Goal: Task Accomplishment & Management: Manage account settings

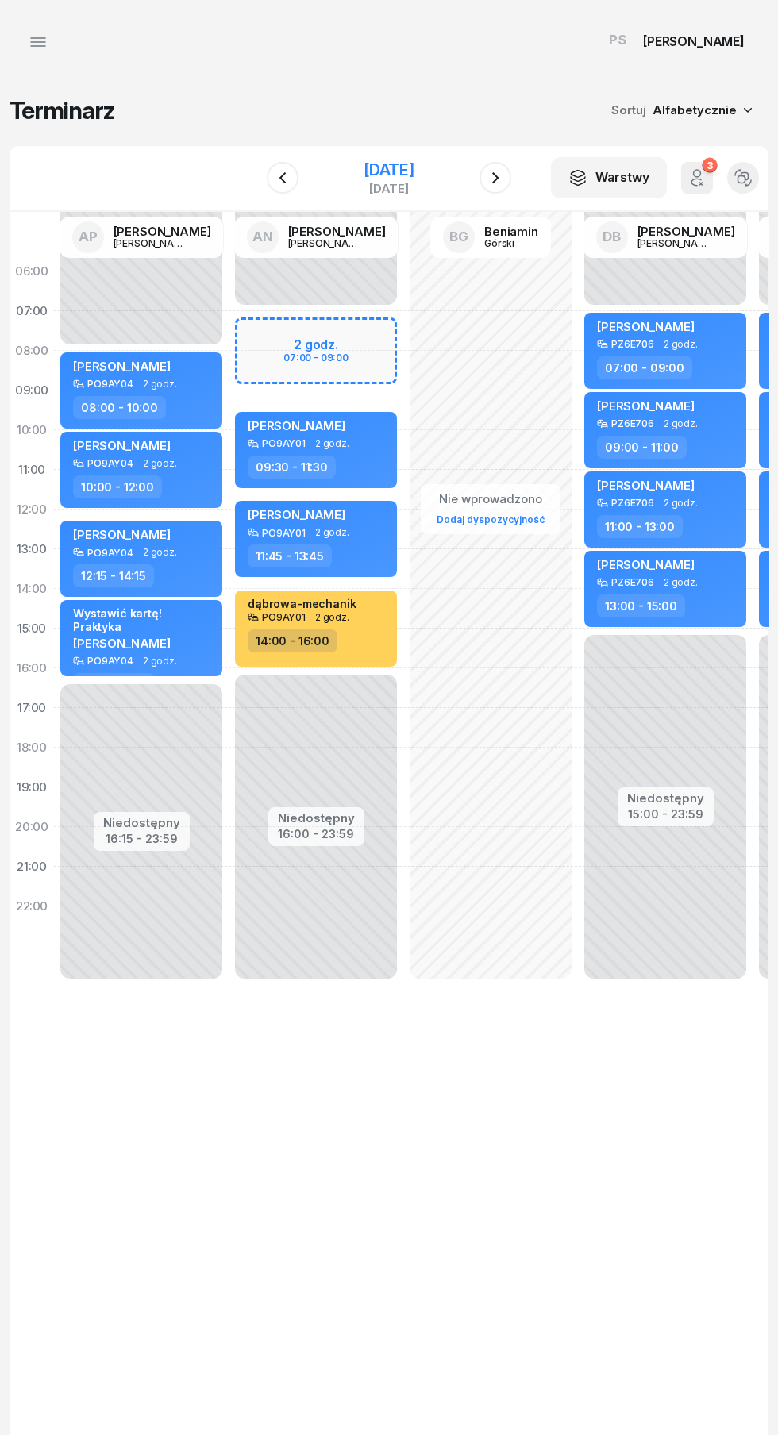
click at [398, 170] on div "[DATE]" at bounding box center [388, 170] width 51 height 16
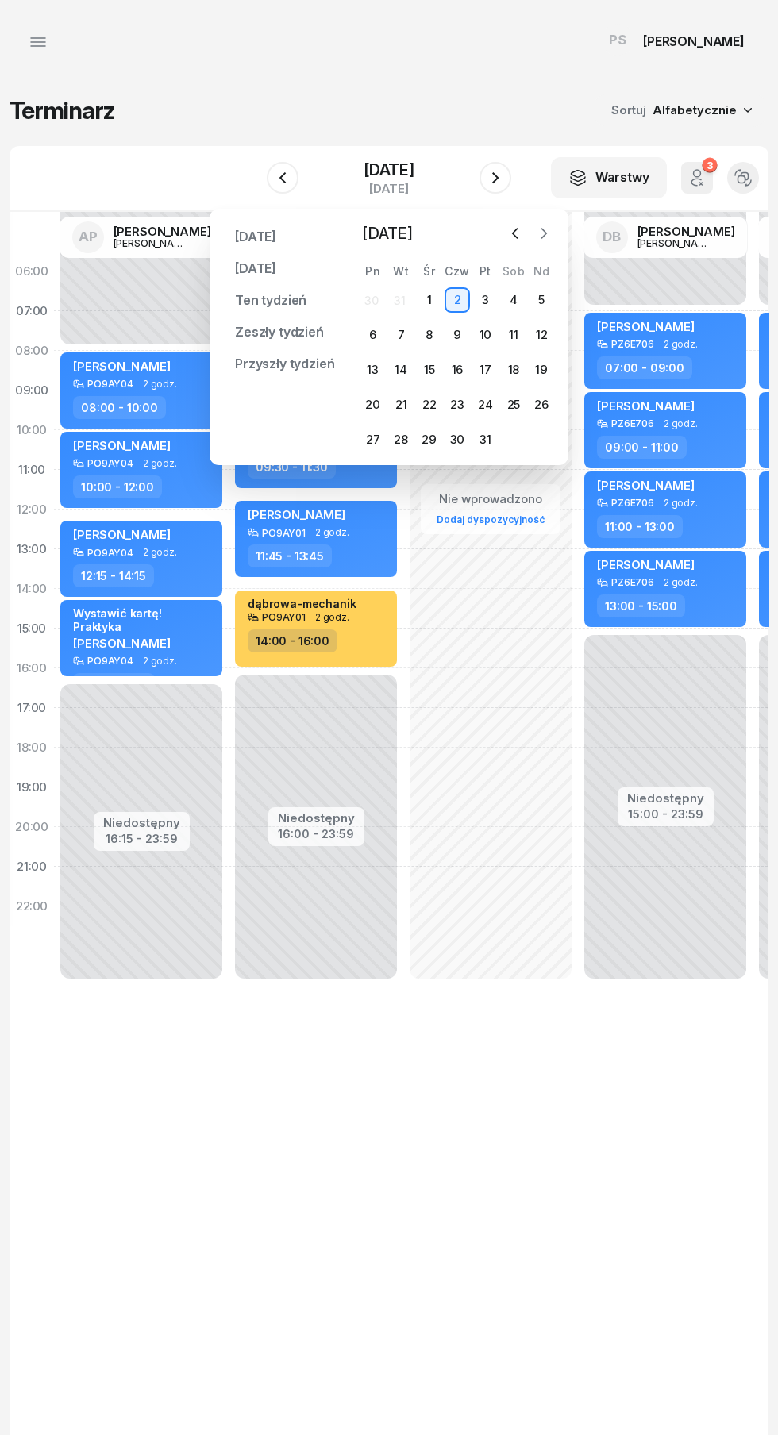
click at [552, 229] on button "button" at bounding box center [544, 233] width 24 height 24
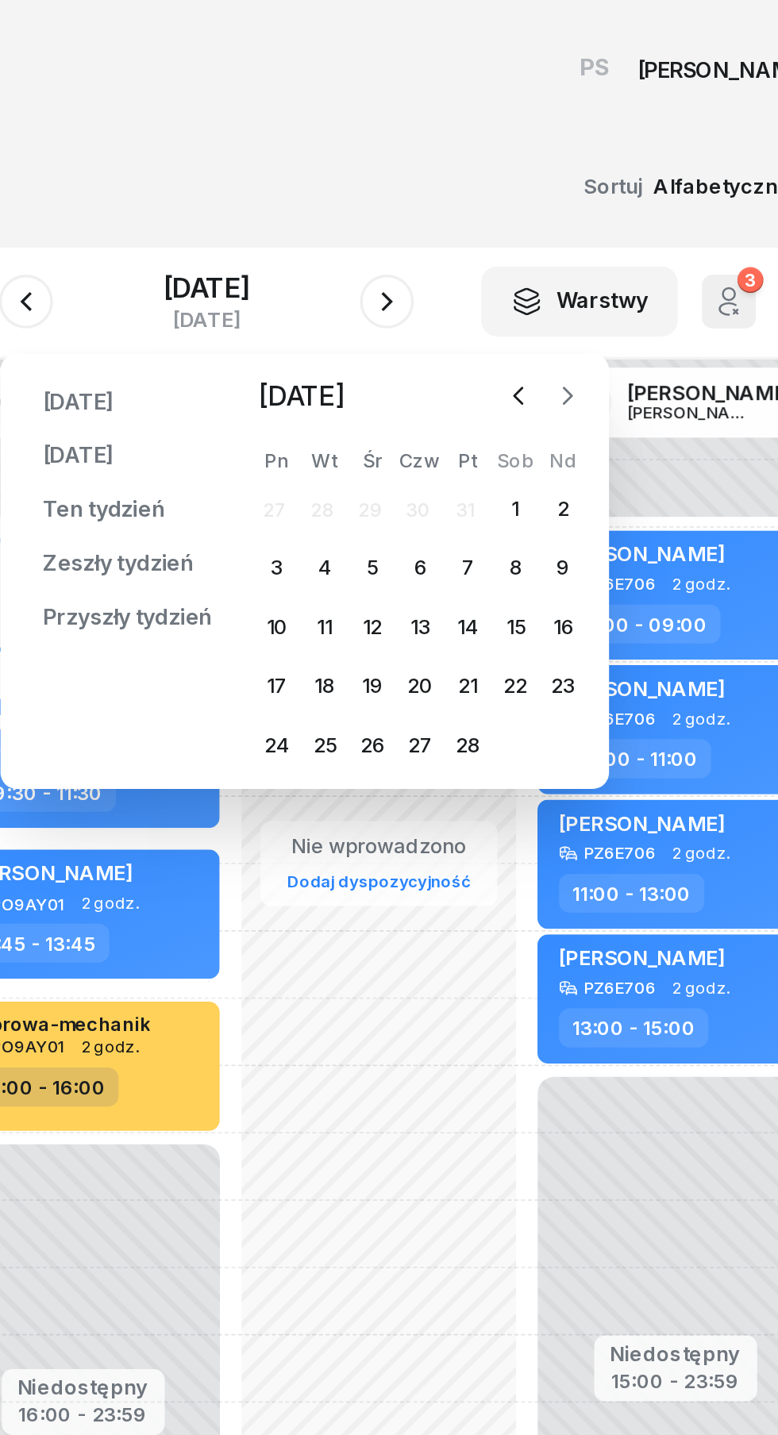
click at [599, 238] on icon "button" at bounding box center [601, 234] width 5 height 10
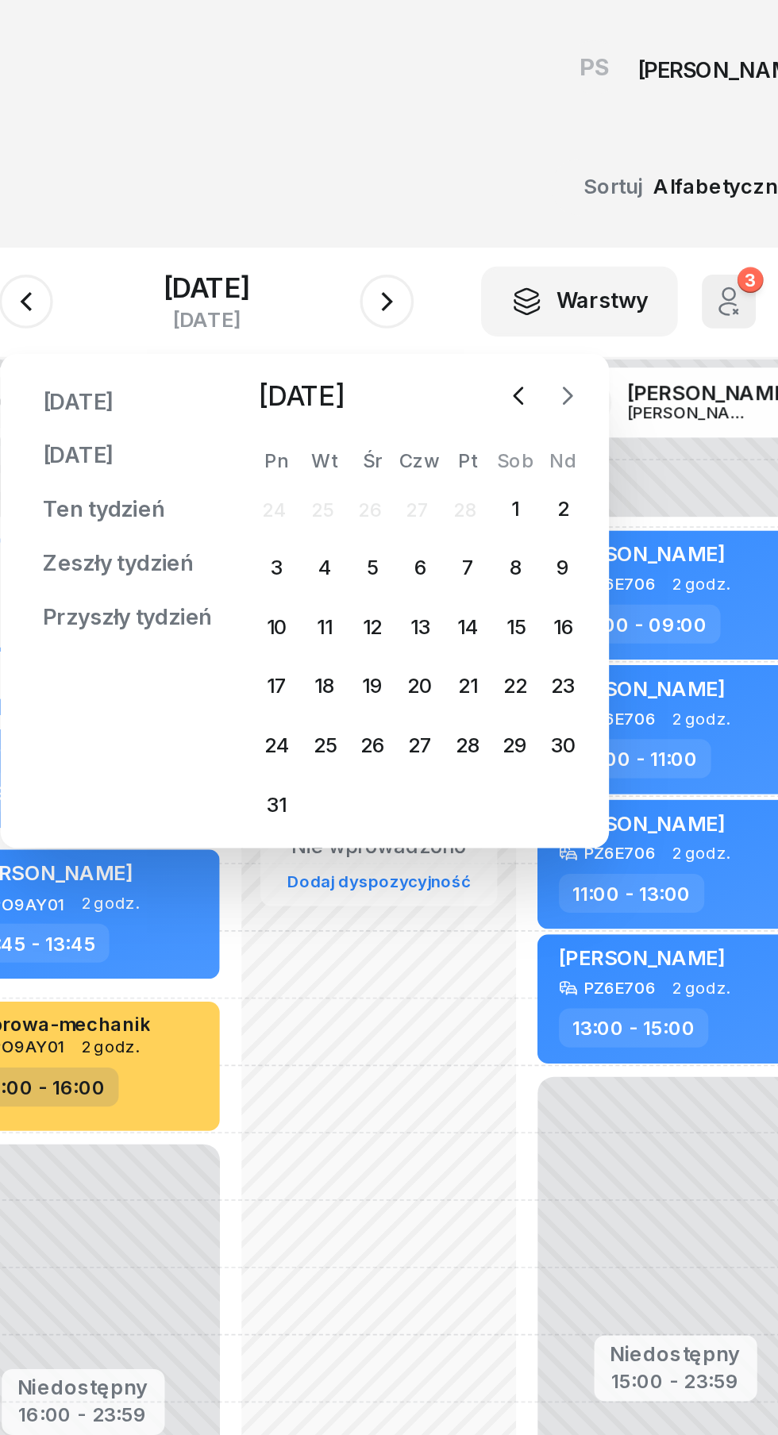
click at [599, 237] on icon "button" at bounding box center [601, 234] width 5 height 10
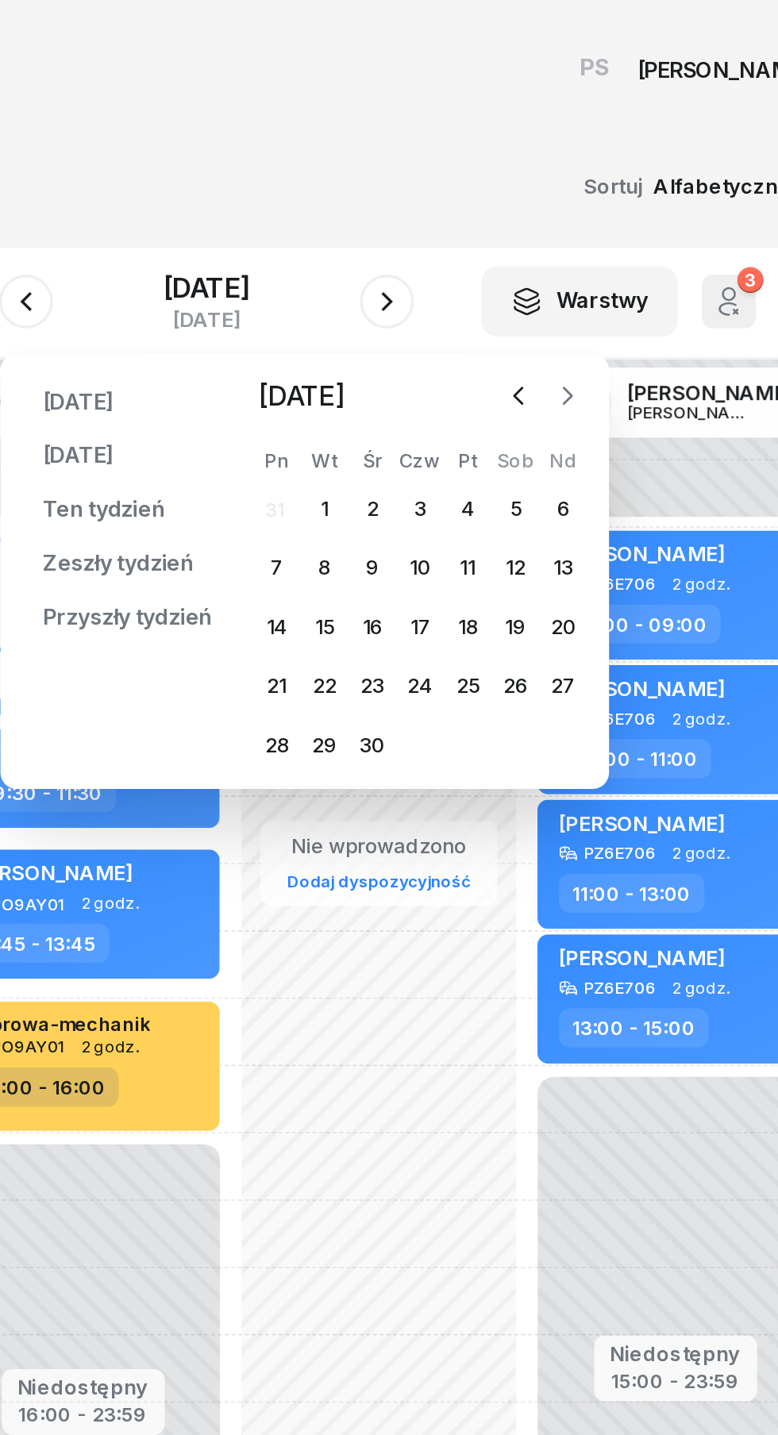
click at [597, 236] on icon "button" at bounding box center [602, 233] width 16 height 16
click at [600, 237] on icon "button" at bounding box center [601, 234] width 5 height 10
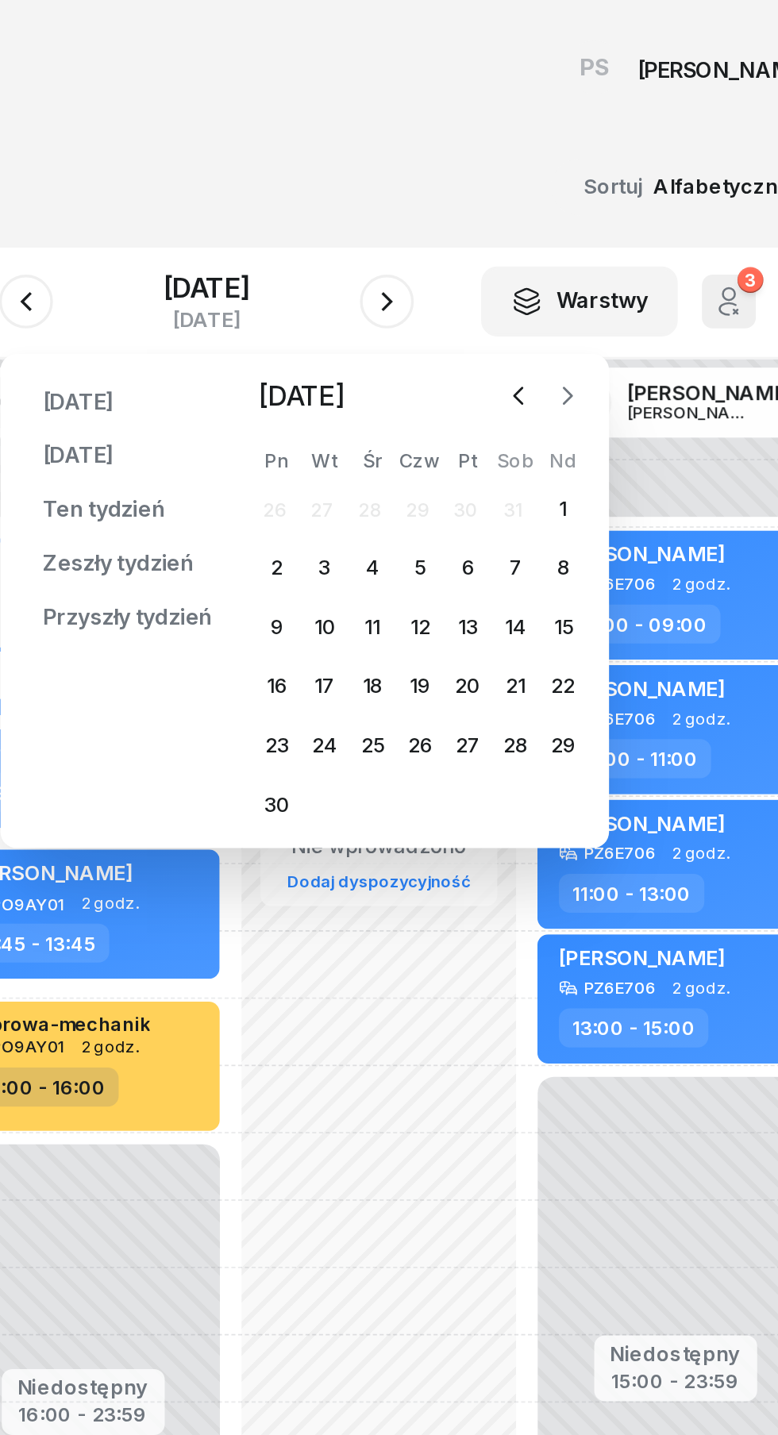
click at [605, 236] on icon "button" at bounding box center [602, 233] width 16 height 16
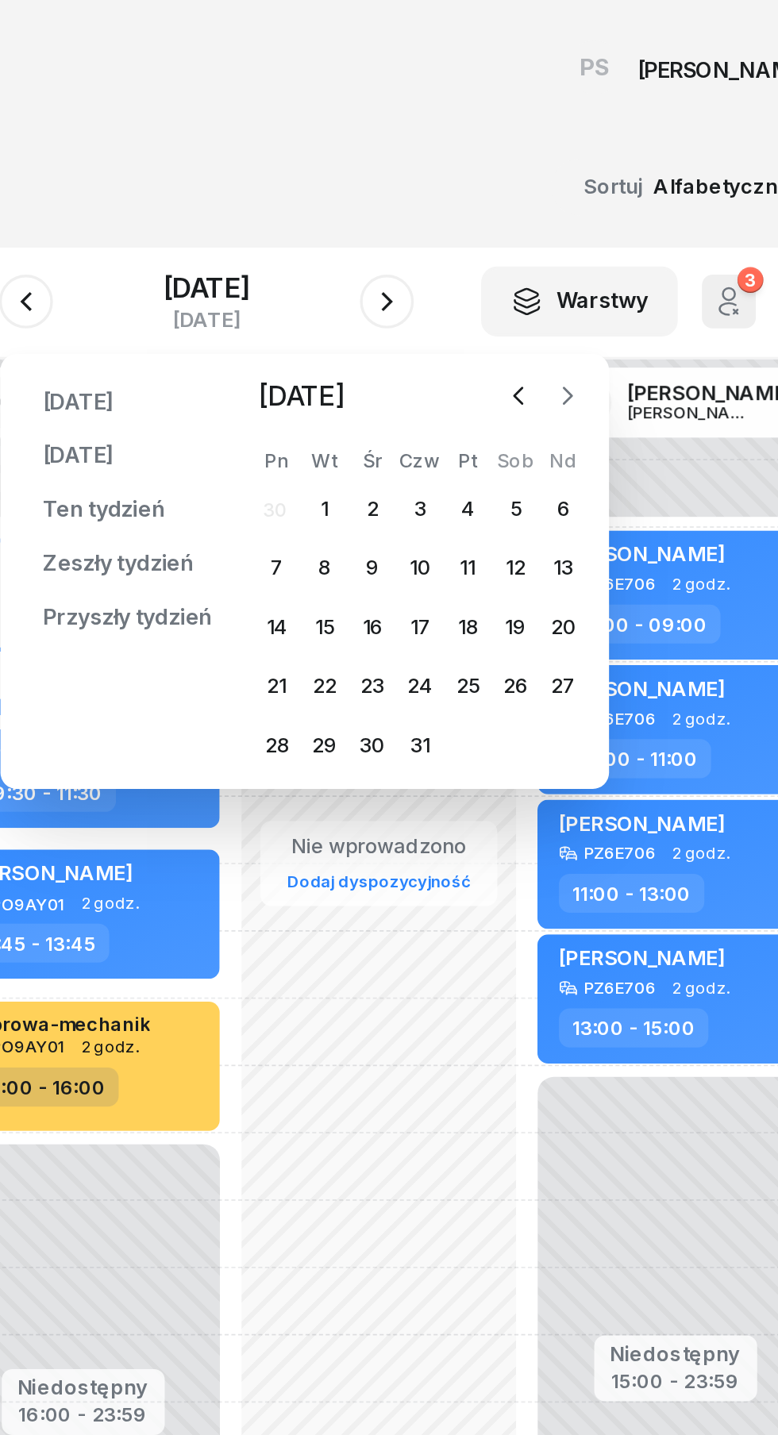
click at [600, 238] on icon "button" at bounding box center [602, 233] width 16 height 16
click at [599, 233] on icon "button" at bounding box center [602, 233] width 16 height 16
click at [430, 300] on div "1" at bounding box center [429, 299] width 25 height 25
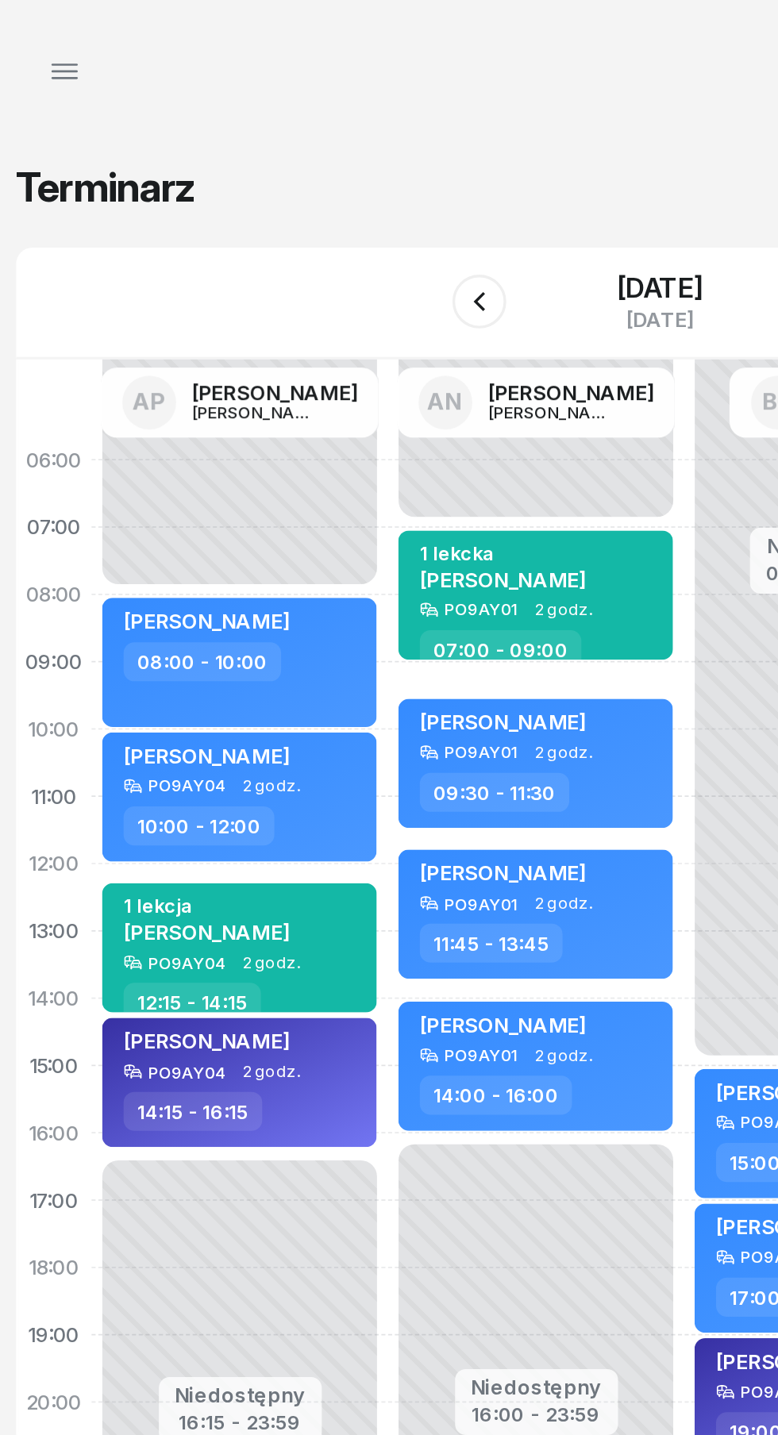
click at [29, 55] on button "button" at bounding box center [38, 42] width 38 height 38
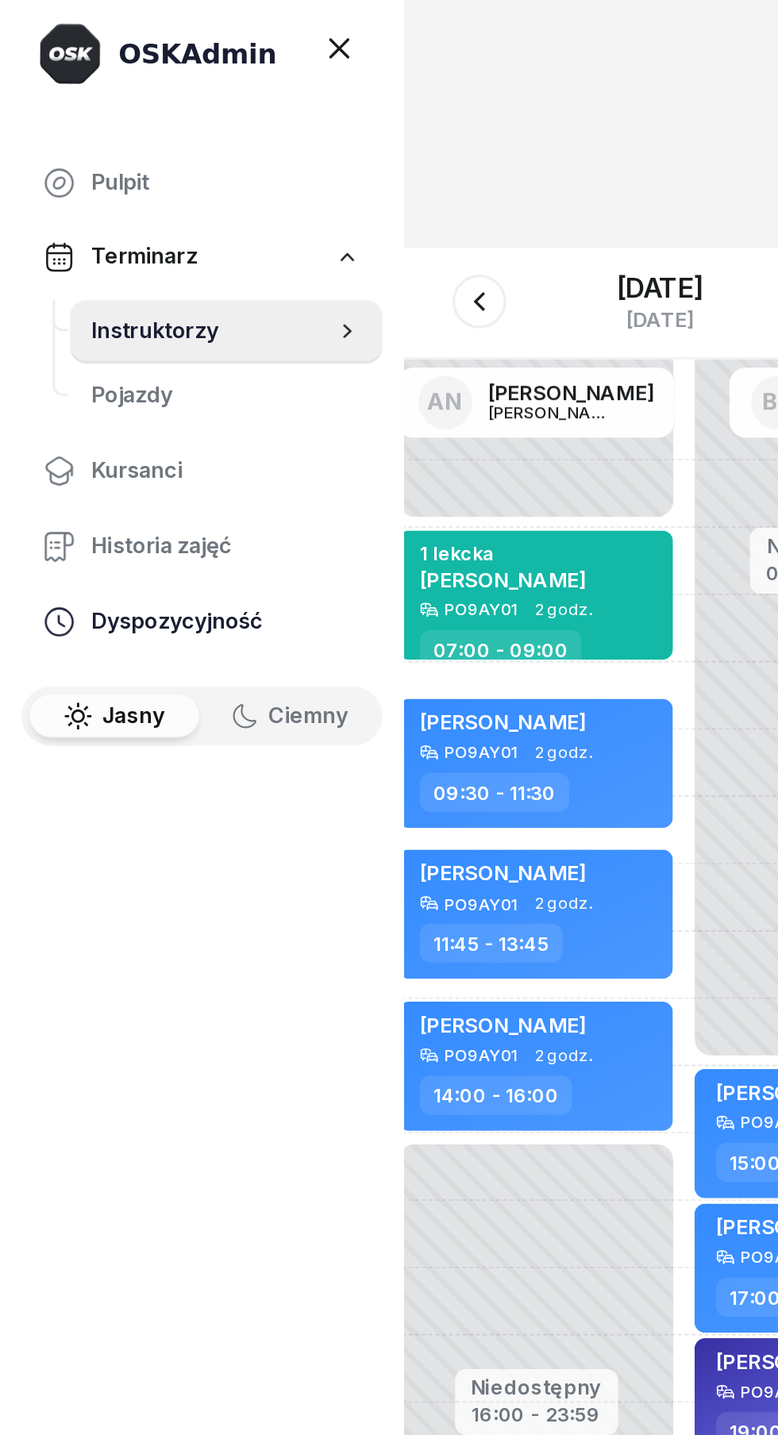
click at [114, 370] on span "Dyspozycyjność" at bounding box center [133, 366] width 159 height 21
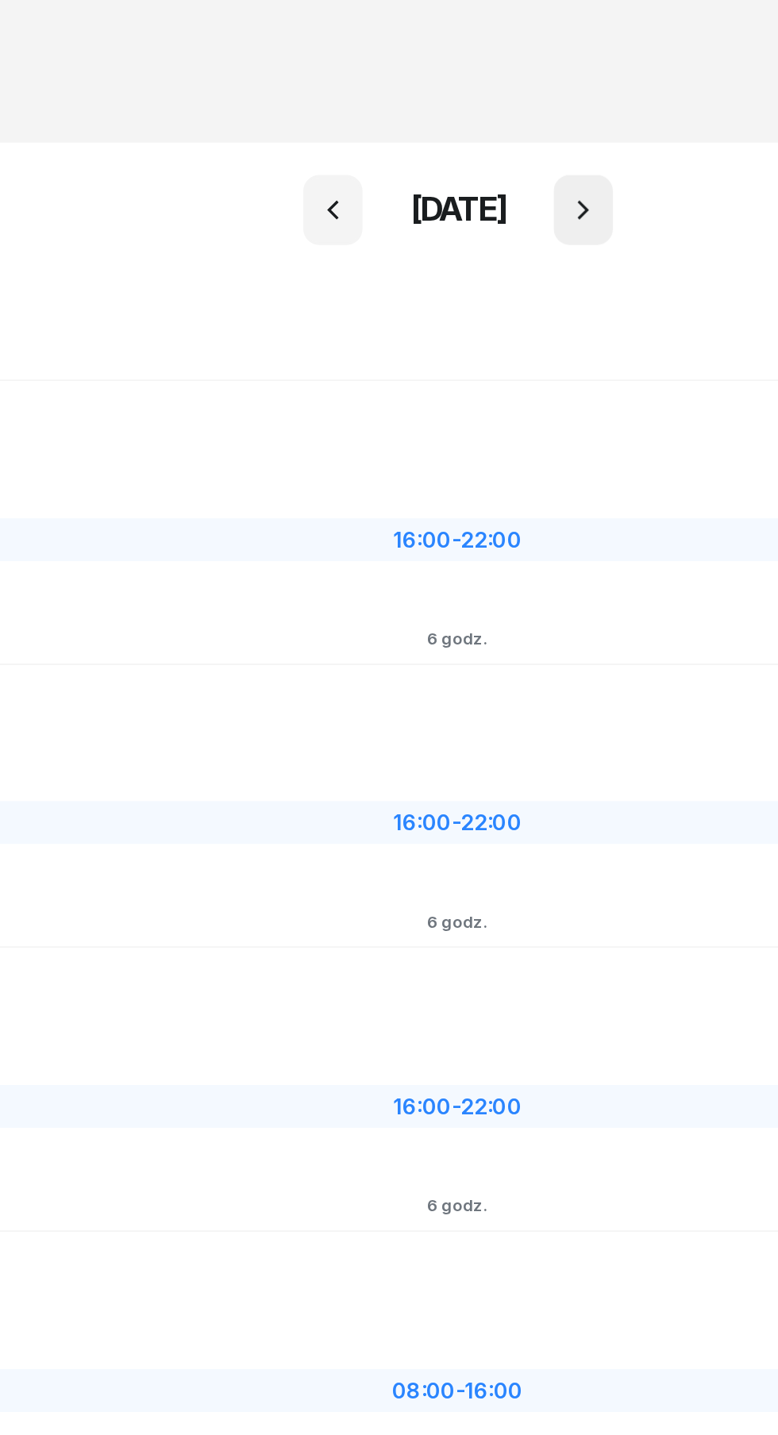
click at [472, 124] on icon "button" at bounding box center [462, 123] width 19 height 19
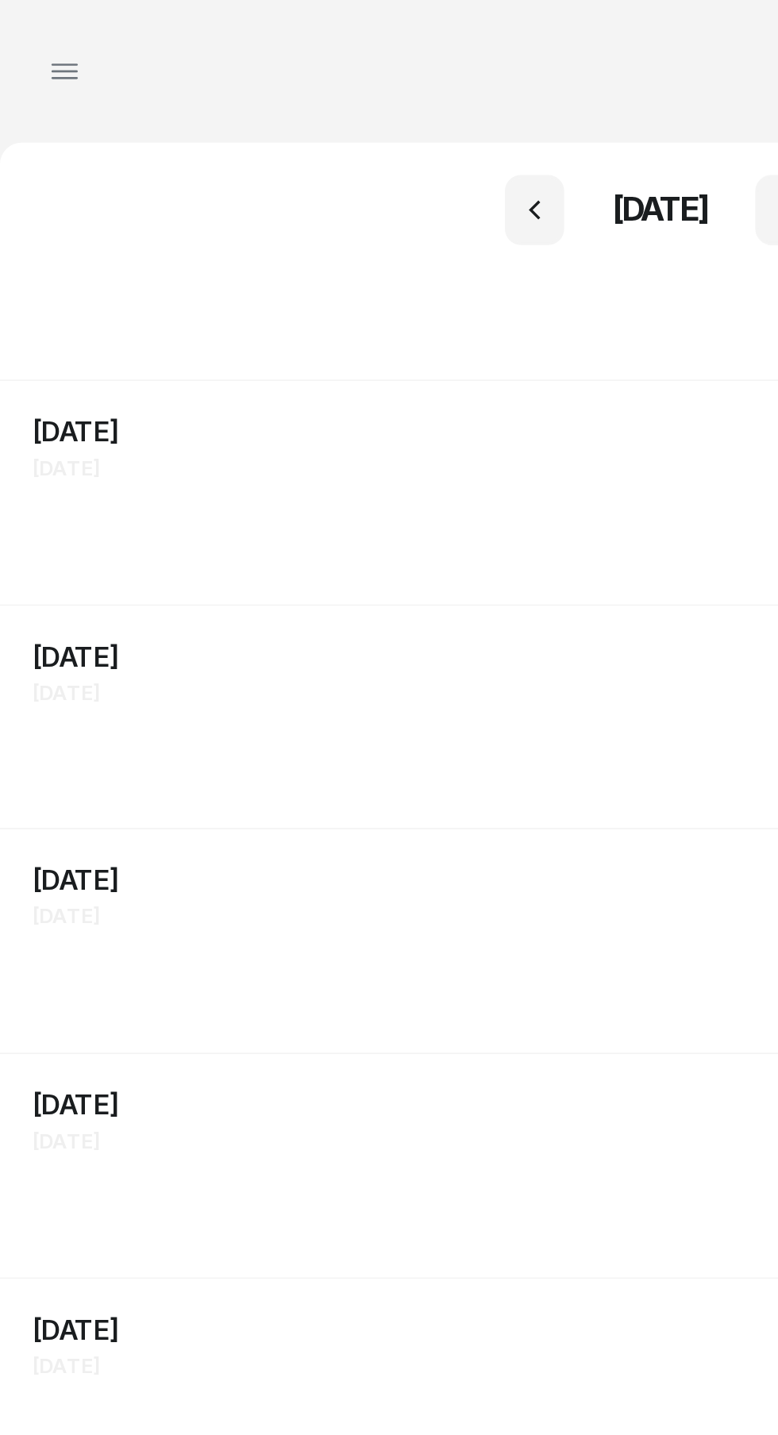
click at [41, 44] on icon "button" at bounding box center [38, 42] width 19 height 19
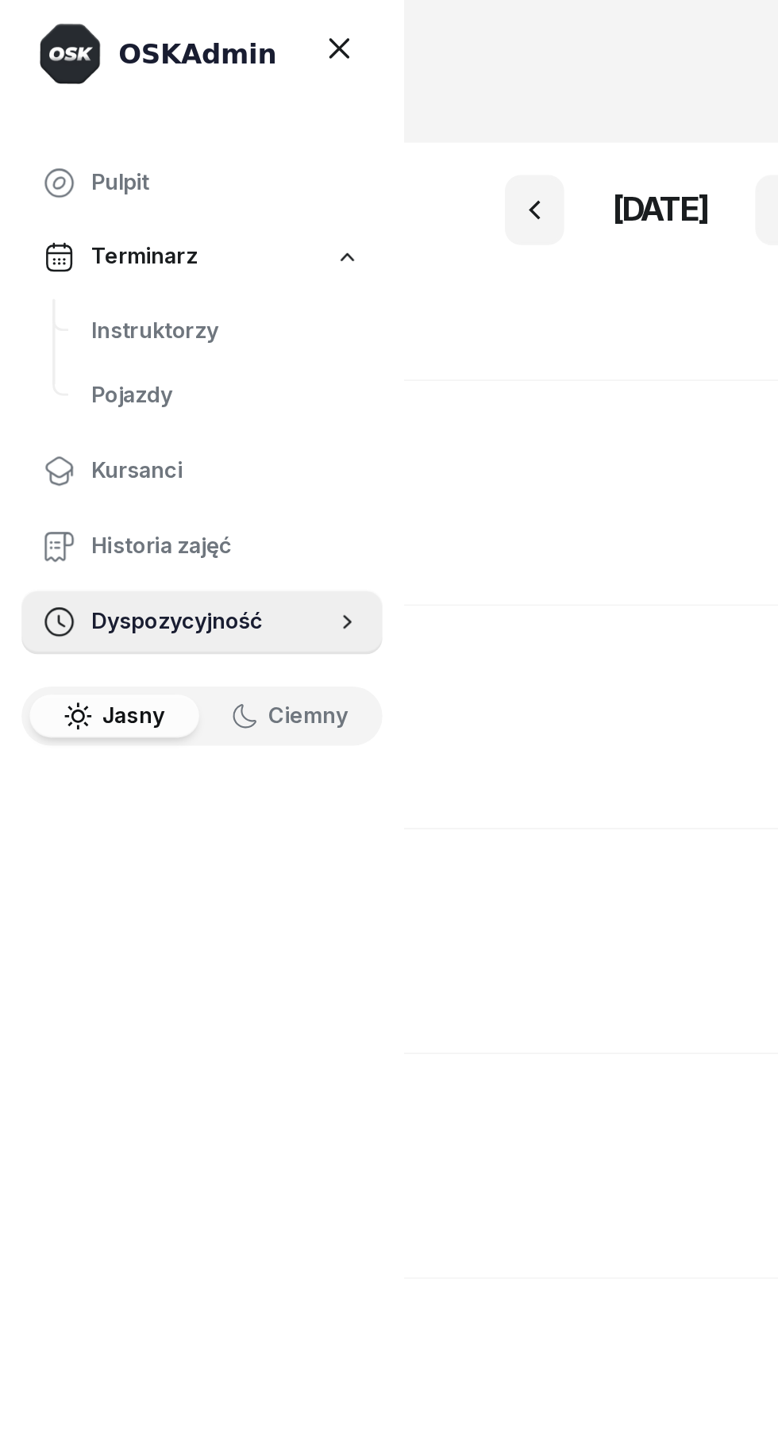
click at [217, 638] on div "OSKAdmin Pulpit Terminarz Instruktorzy Pojazdy Kursanci Historia zajęć Dyspozyc…" at bounding box center [119, 717] width 238 height 1435
click at [207, 371] on icon at bounding box center [205, 367] width 16 height 16
click at [262, 621] on div "[DATE] Śr [DATE] 3" at bounding box center [389, 687] width 778 height 133
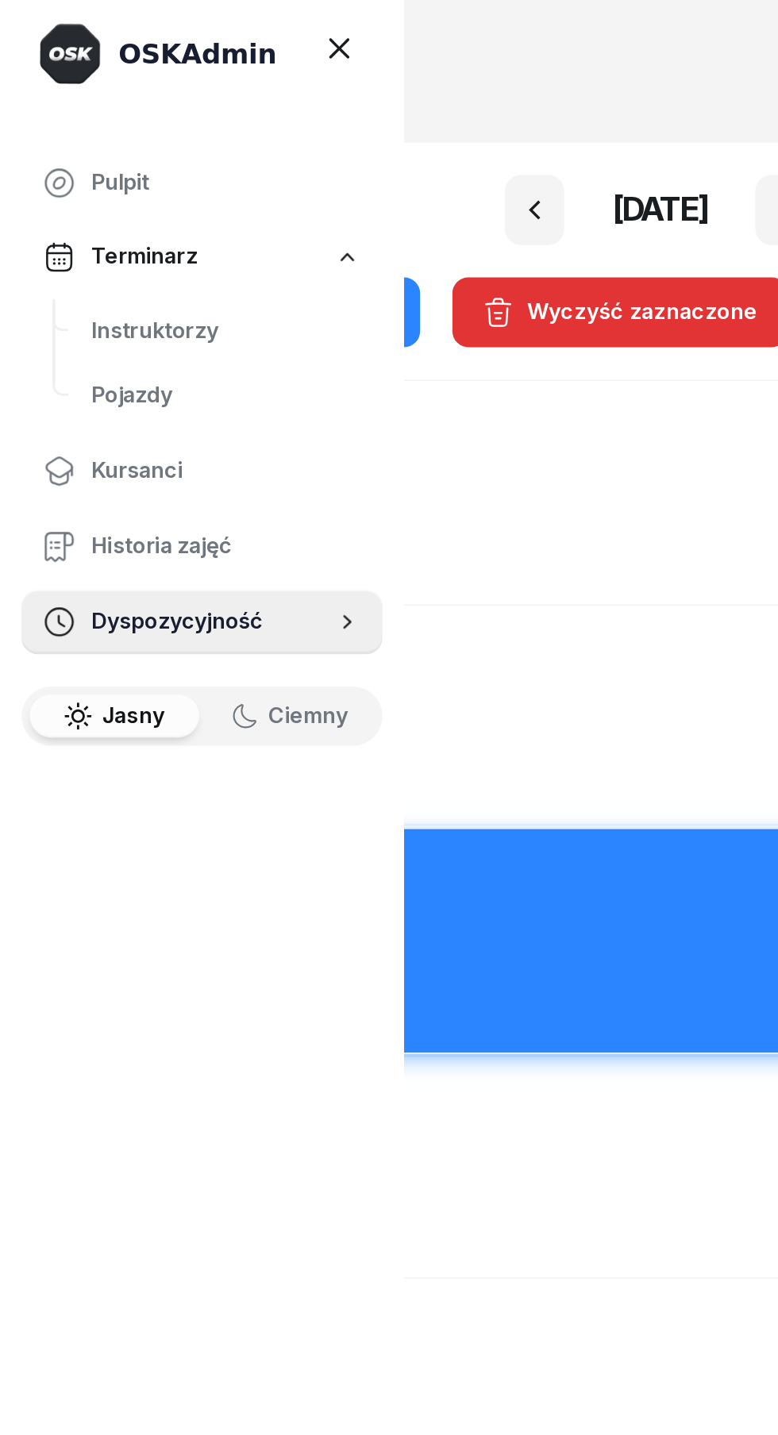
click at [200, 23] on icon at bounding box center [199, 28] width 19 height 19
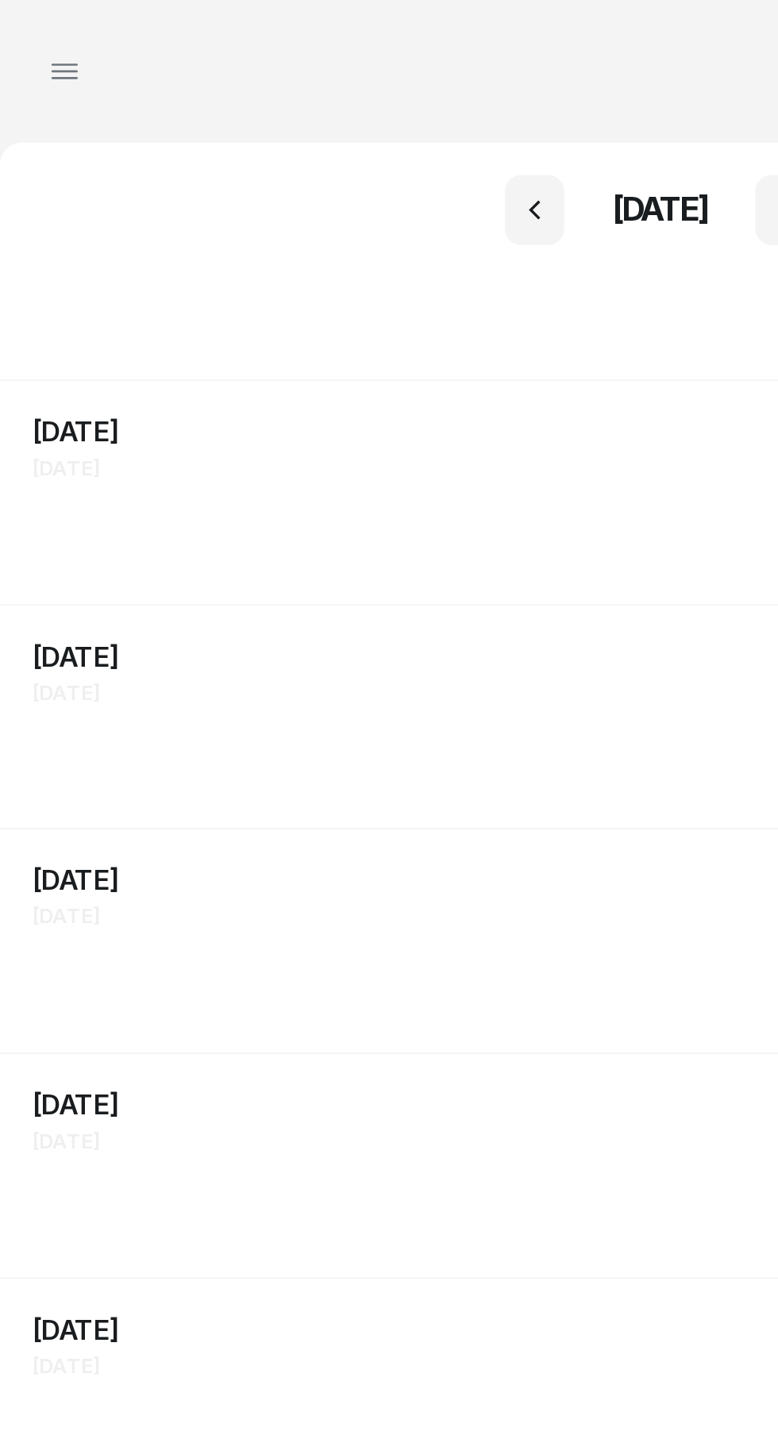
click at [225, 283] on div "Pn [DATE]" at bounding box center [388, 276] width 739 height 21
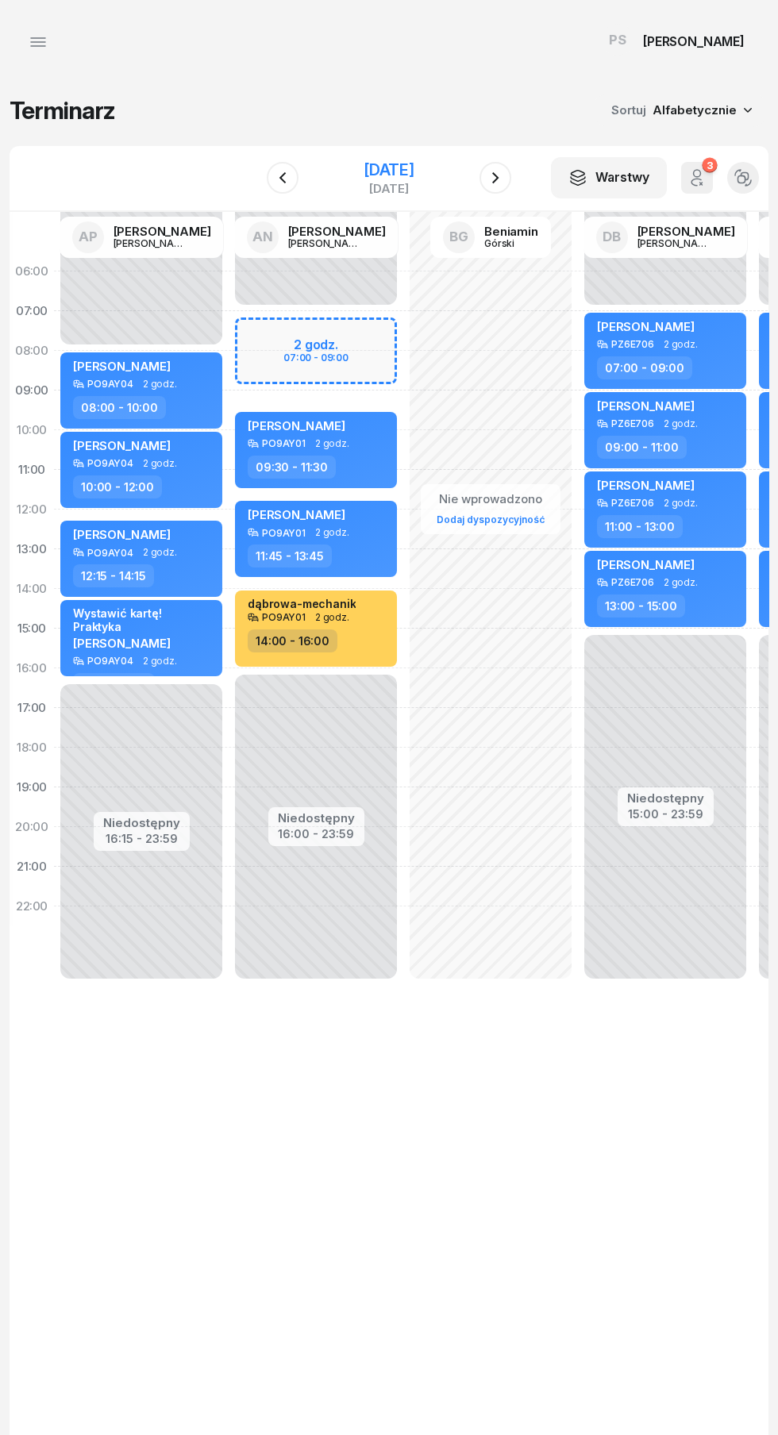
click at [383, 170] on div "[DATE]" at bounding box center [388, 170] width 51 height 16
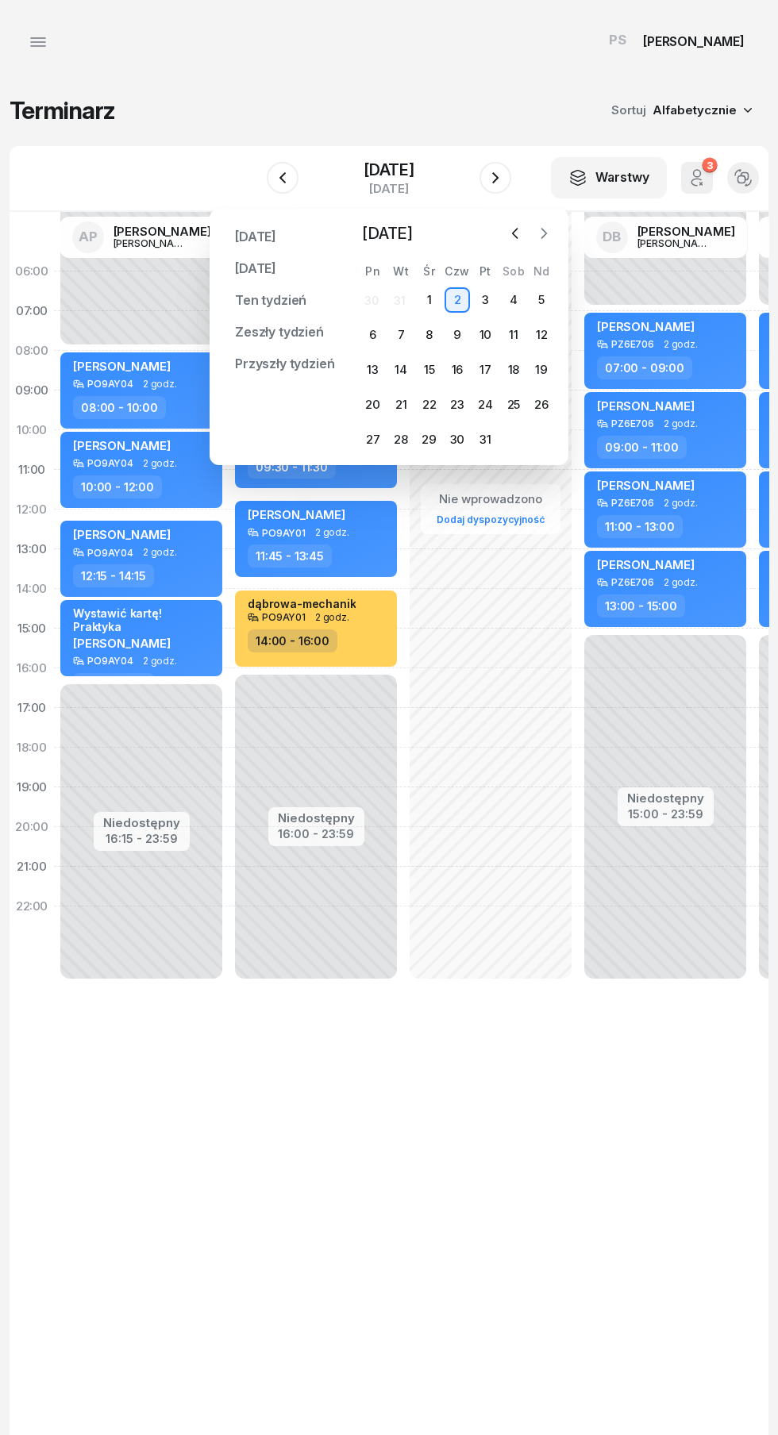
click at [538, 231] on icon "button" at bounding box center [544, 233] width 16 height 16
click at [544, 233] on icon "button" at bounding box center [544, 233] width 16 height 16
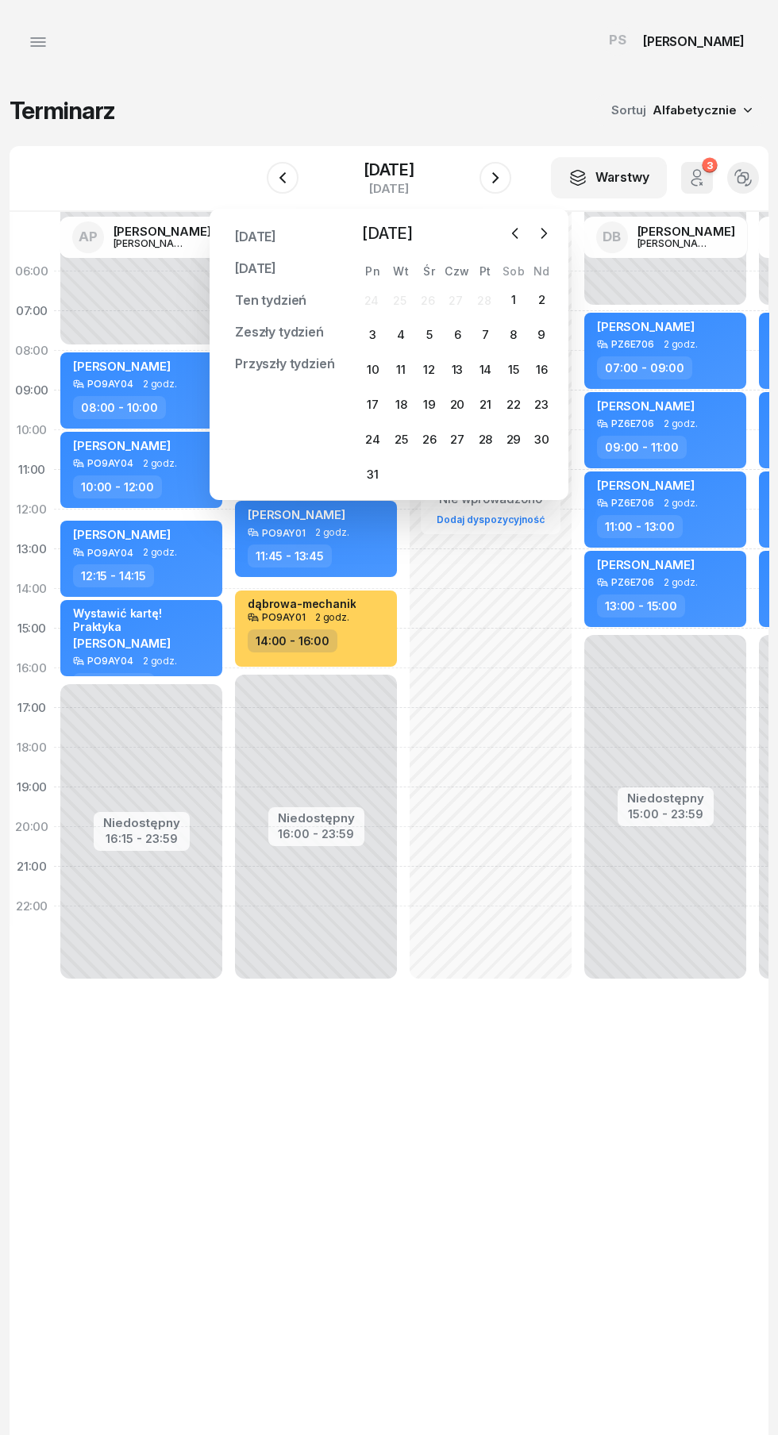
click at [40, 42] on icon "button" at bounding box center [38, 42] width 14 height 0
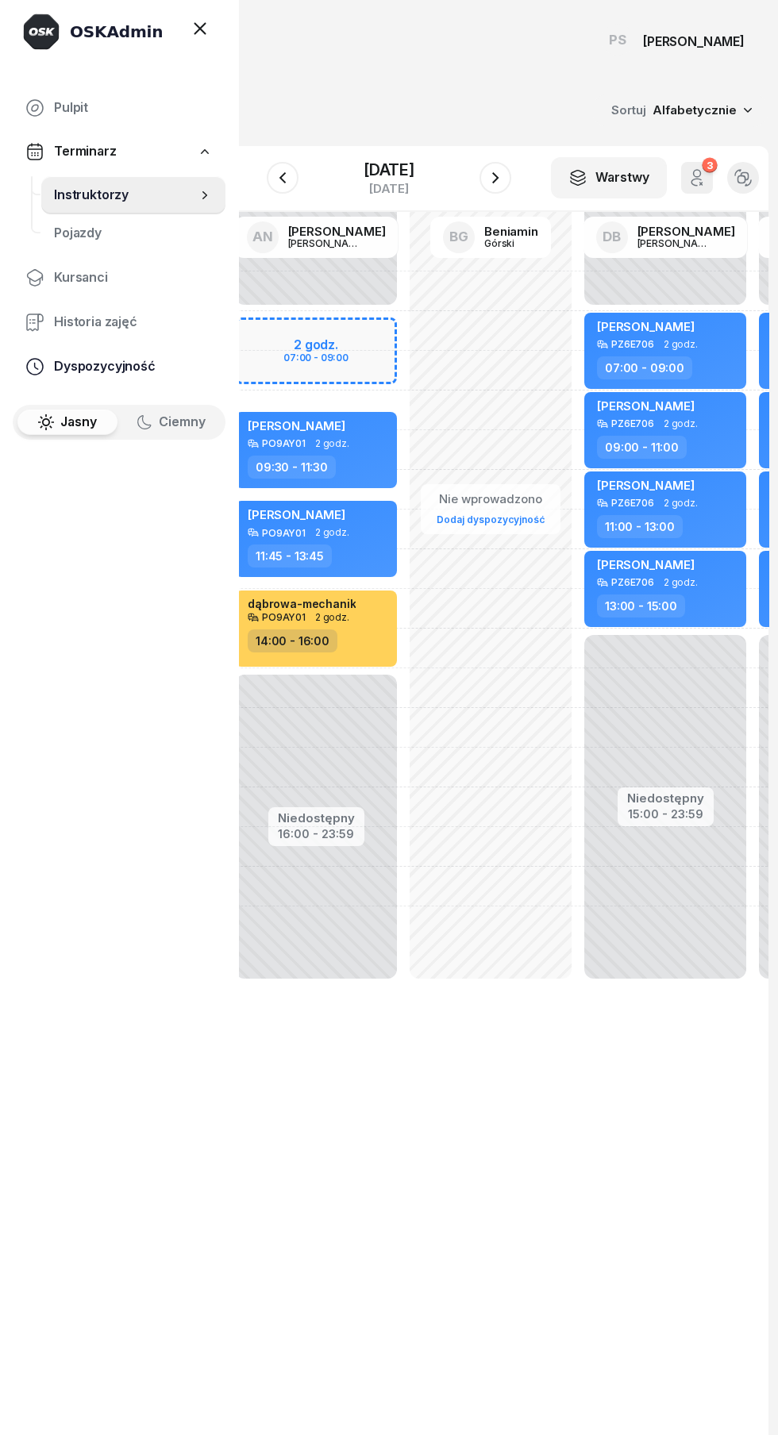
click at [120, 367] on span "Dyspozycyjność" at bounding box center [133, 366] width 159 height 21
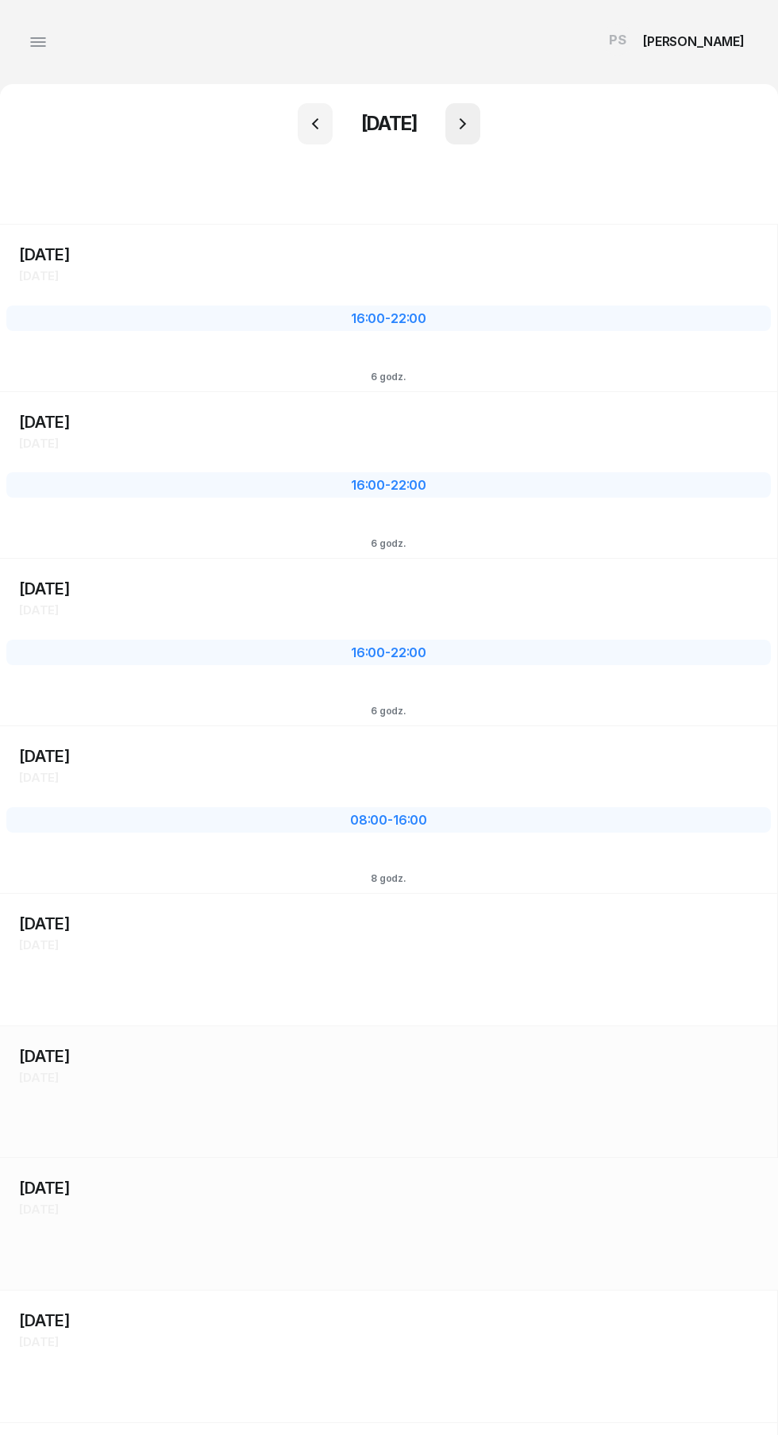
click at [480, 134] on button "button" at bounding box center [462, 123] width 35 height 41
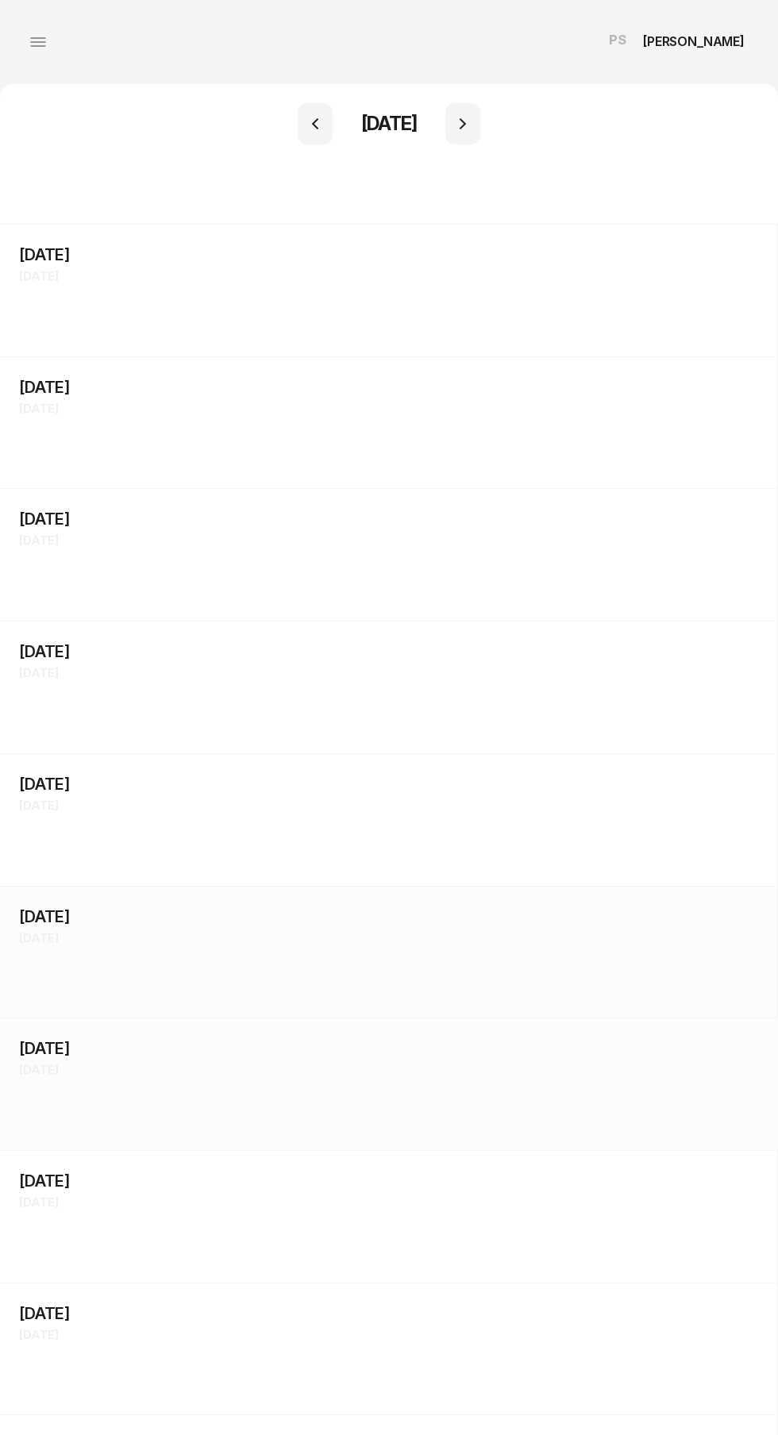
click at [59, 274] on span "[DATE]" at bounding box center [39, 275] width 40 height 15
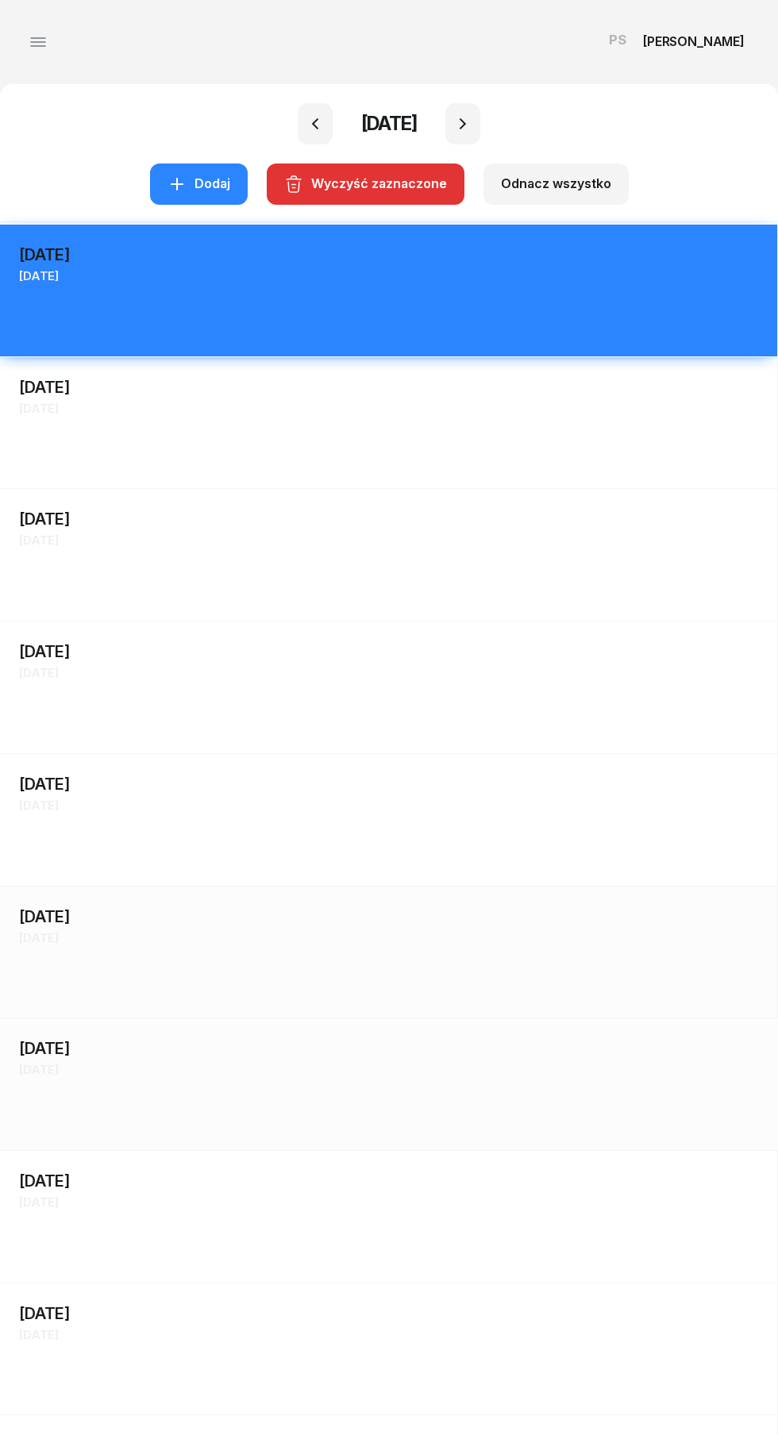
click at [505, 488] on div "2 września Wt wtorek 2" at bounding box center [389, 554] width 778 height 133
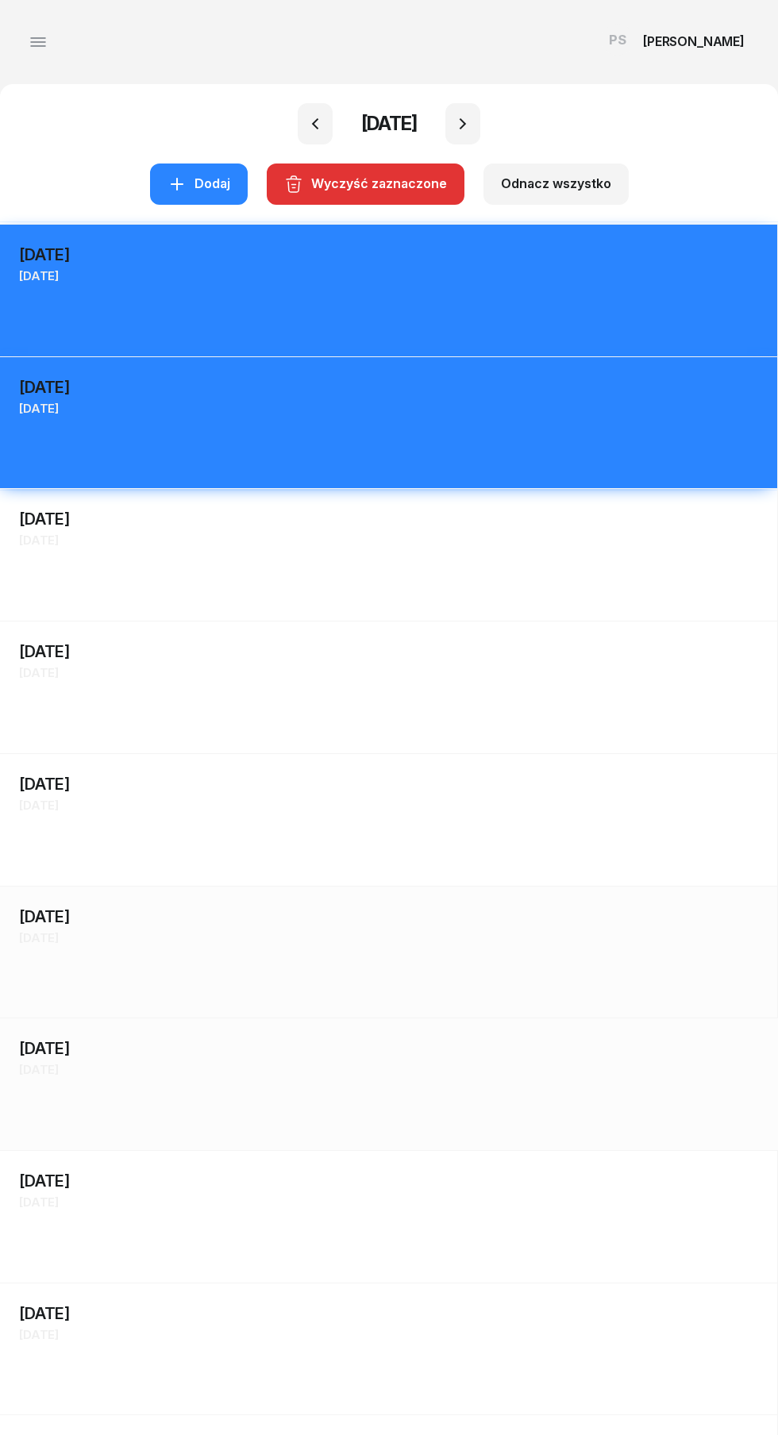
click at [406, 545] on div "Śr środa" at bounding box center [388, 540] width 739 height 21
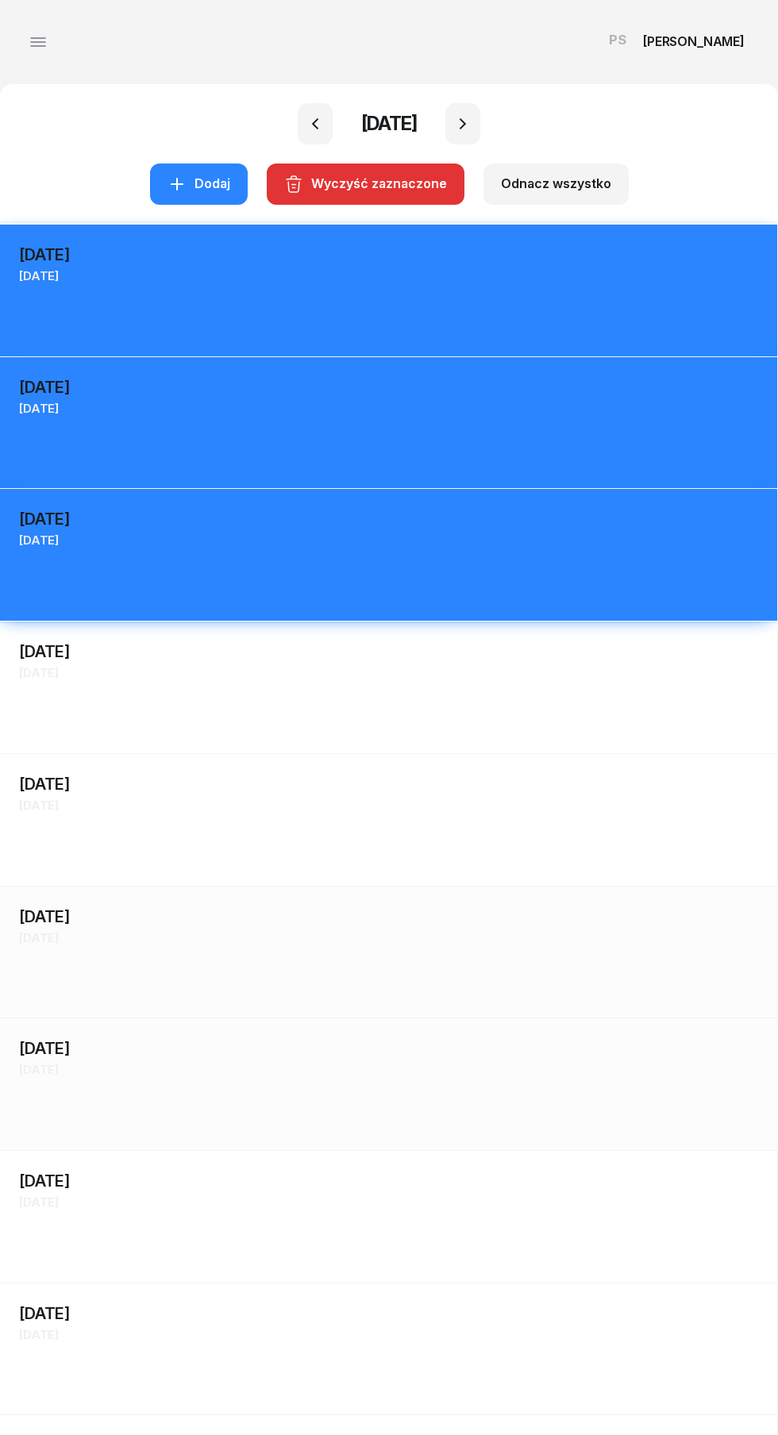
click at [412, 687] on div "4 września Cz czwartek" at bounding box center [388, 662] width 777 height 56
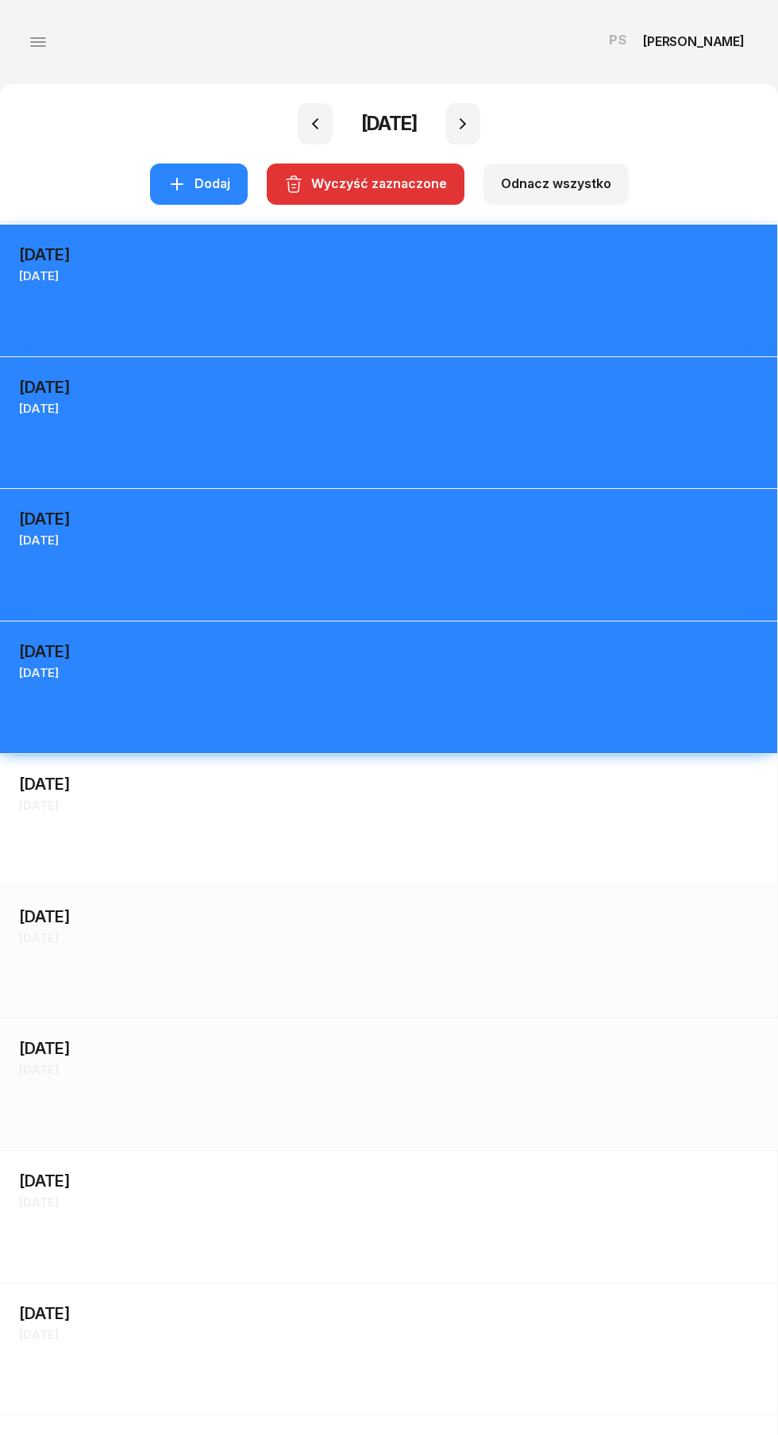
click at [375, 886] on div "5 września Pt piątek 5" at bounding box center [389, 952] width 778 height 133
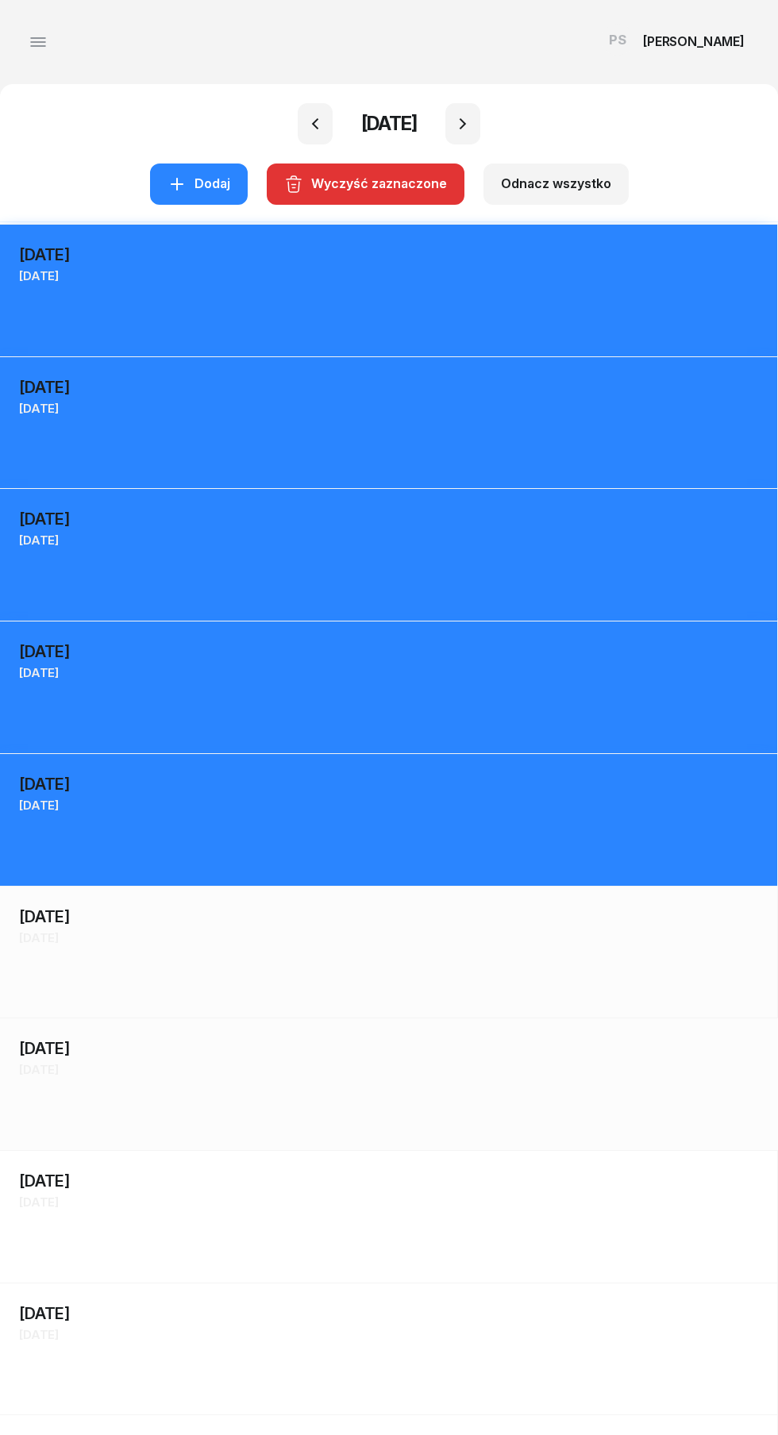
click at [360, 1282] on div "8 września Pn poniedziałek 8" at bounding box center [389, 1348] width 778 height 133
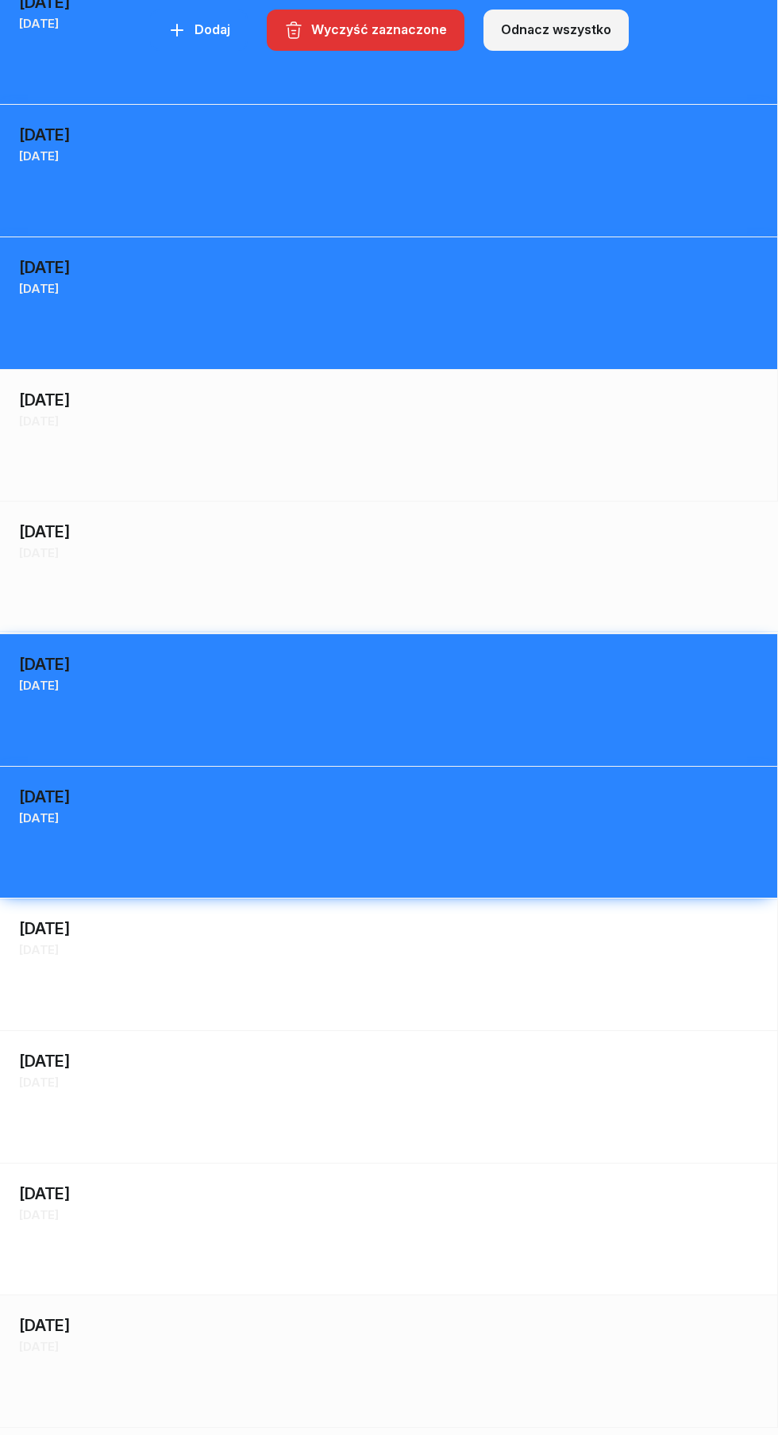
scroll to position [602, 0]
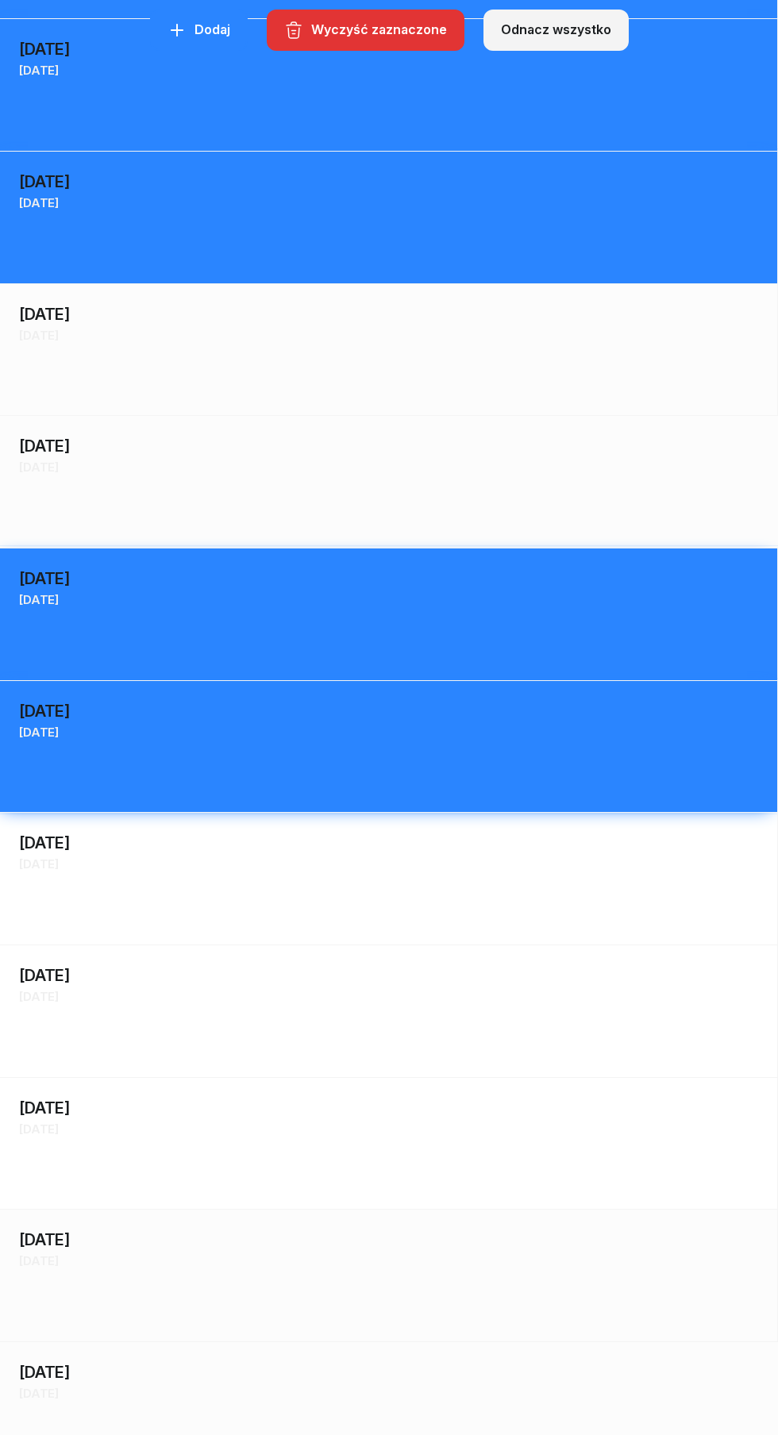
click at [421, 944] on div "10 września Śr środa 10" at bounding box center [389, 1010] width 778 height 133
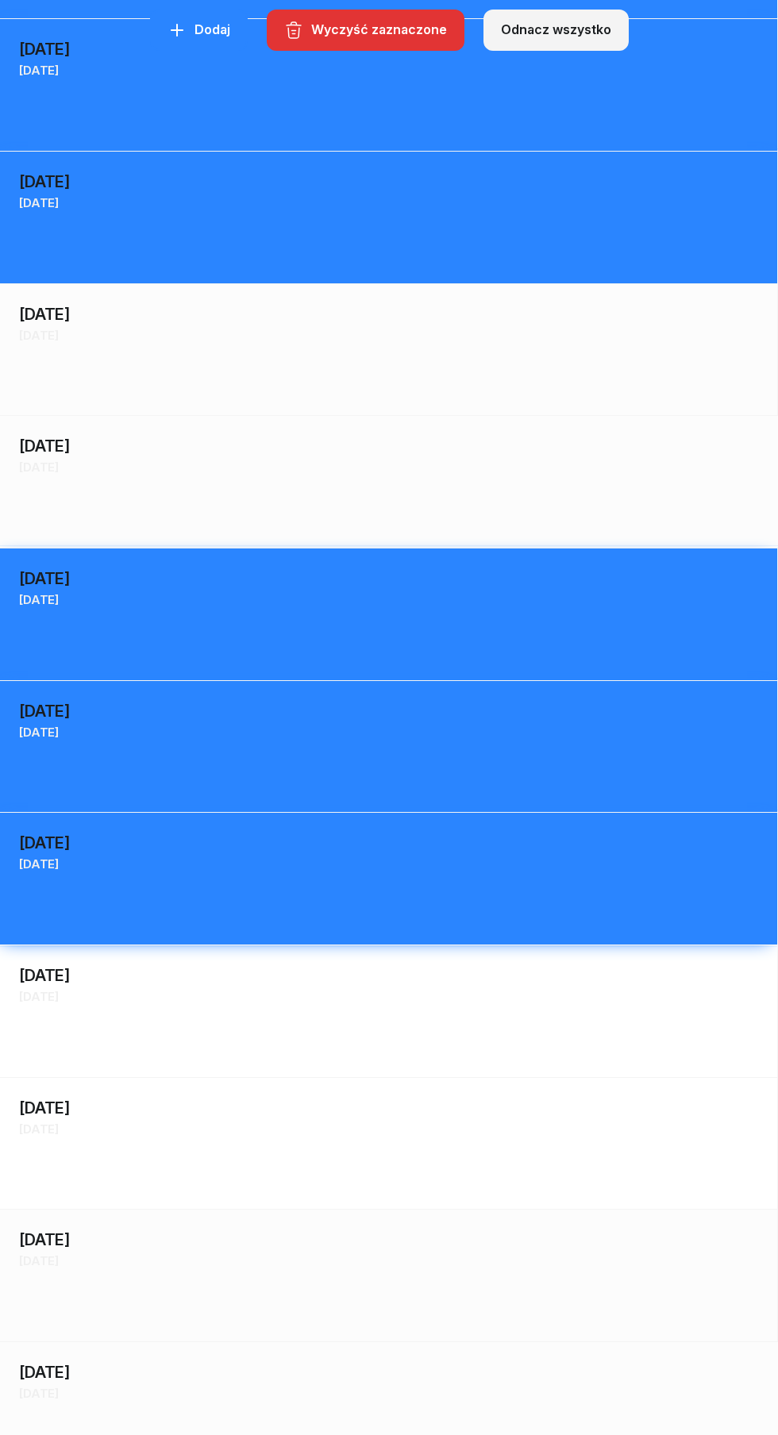
click at [363, 1141] on div "12 września Pt piątek" at bounding box center [388, 1118] width 777 height 56
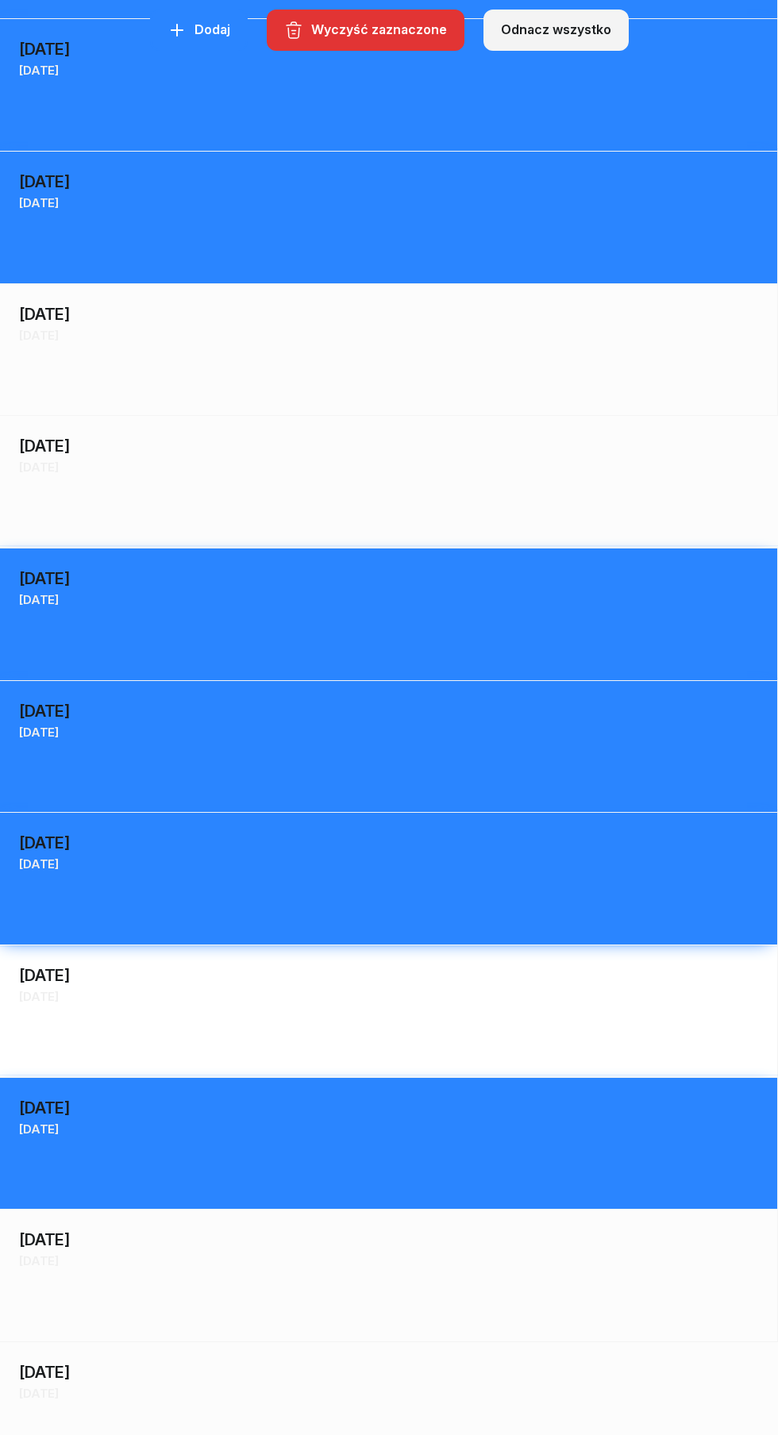
click at [396, 1263] on div "So sobota" at bounding box center [388, 1261] width 739 height 21
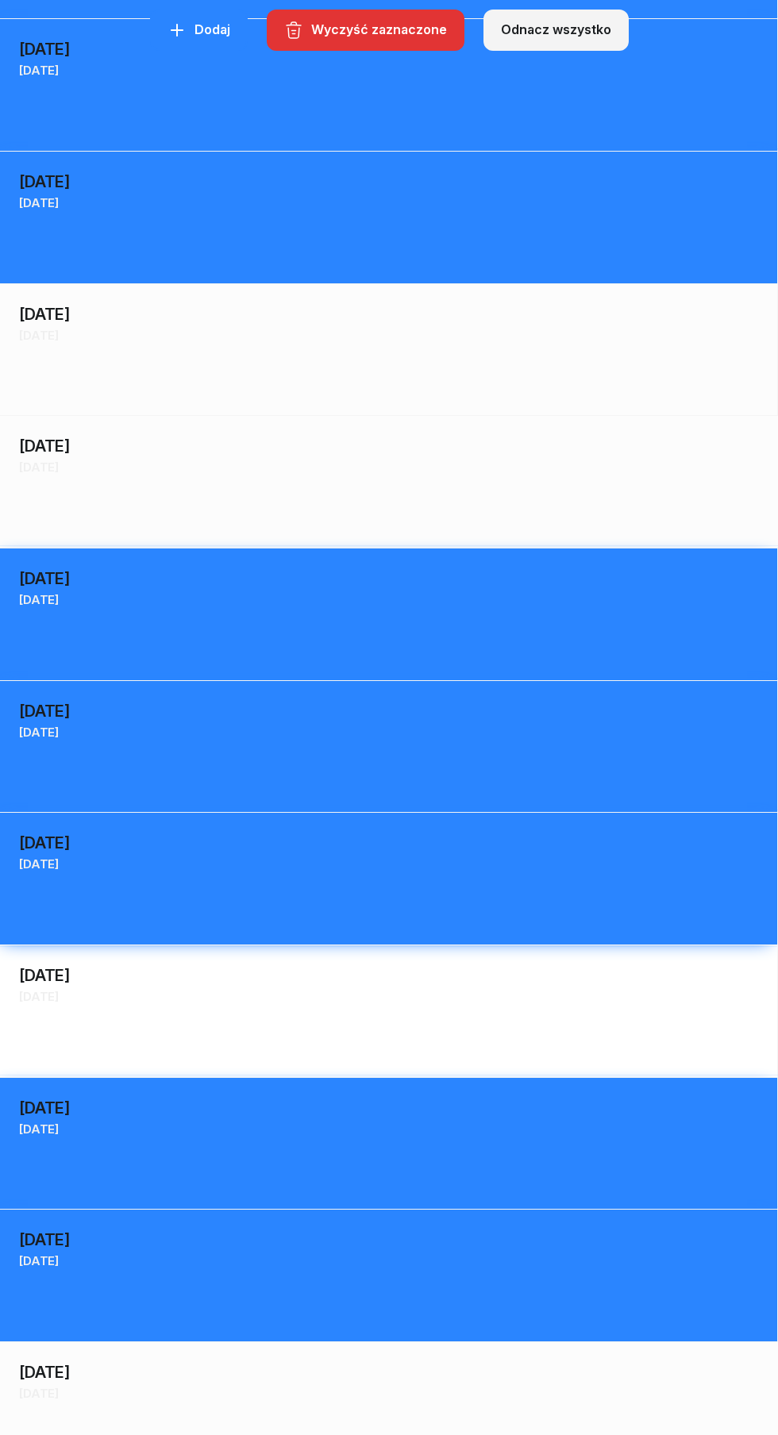
click at [363, 1412] on div "14 września Nd niedziela 14" at bounding box center [389, 1407] width 778 height 133
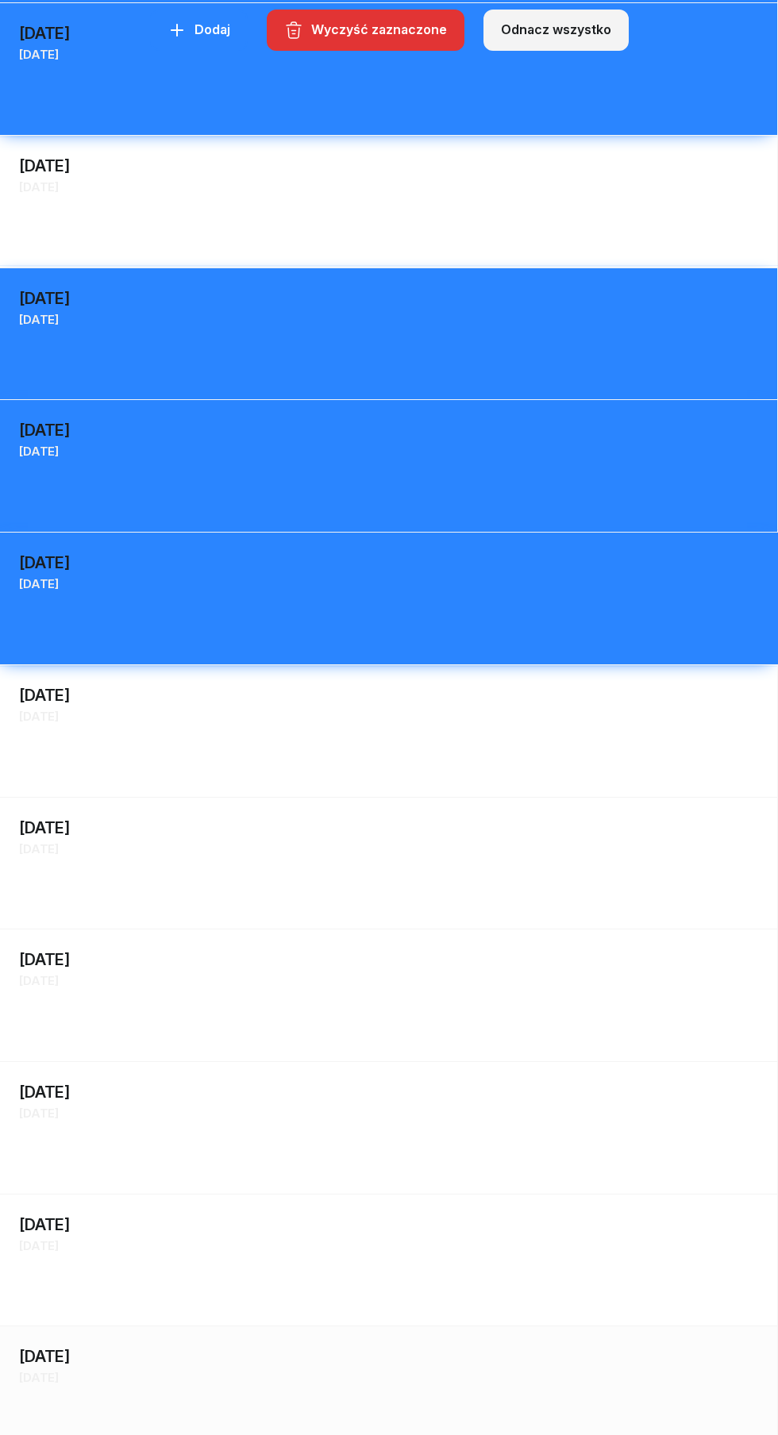
scroll to position [1432, 0]
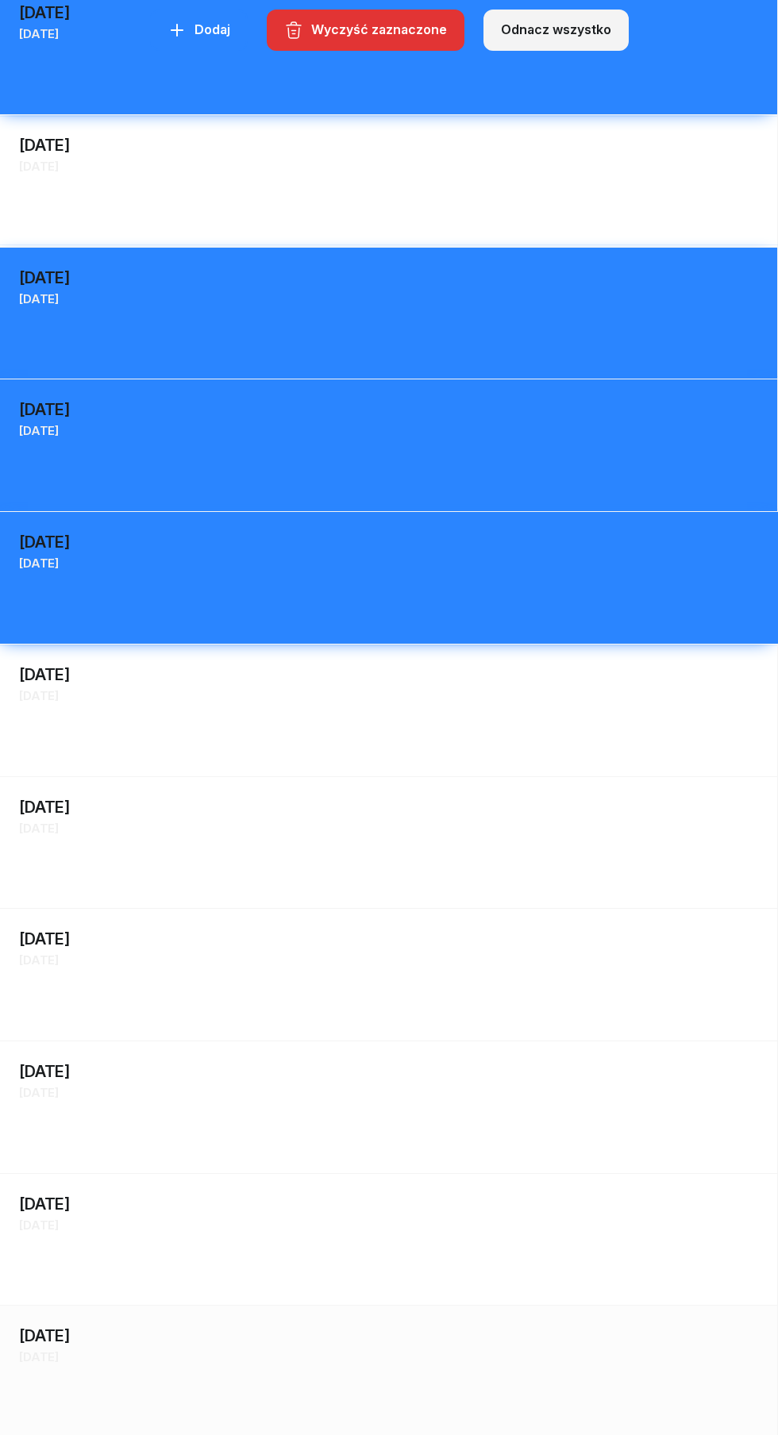
click at [367, 908] on div "16 września Wt wtorek 16" at bounding box center [389, 974] width 778 height 133
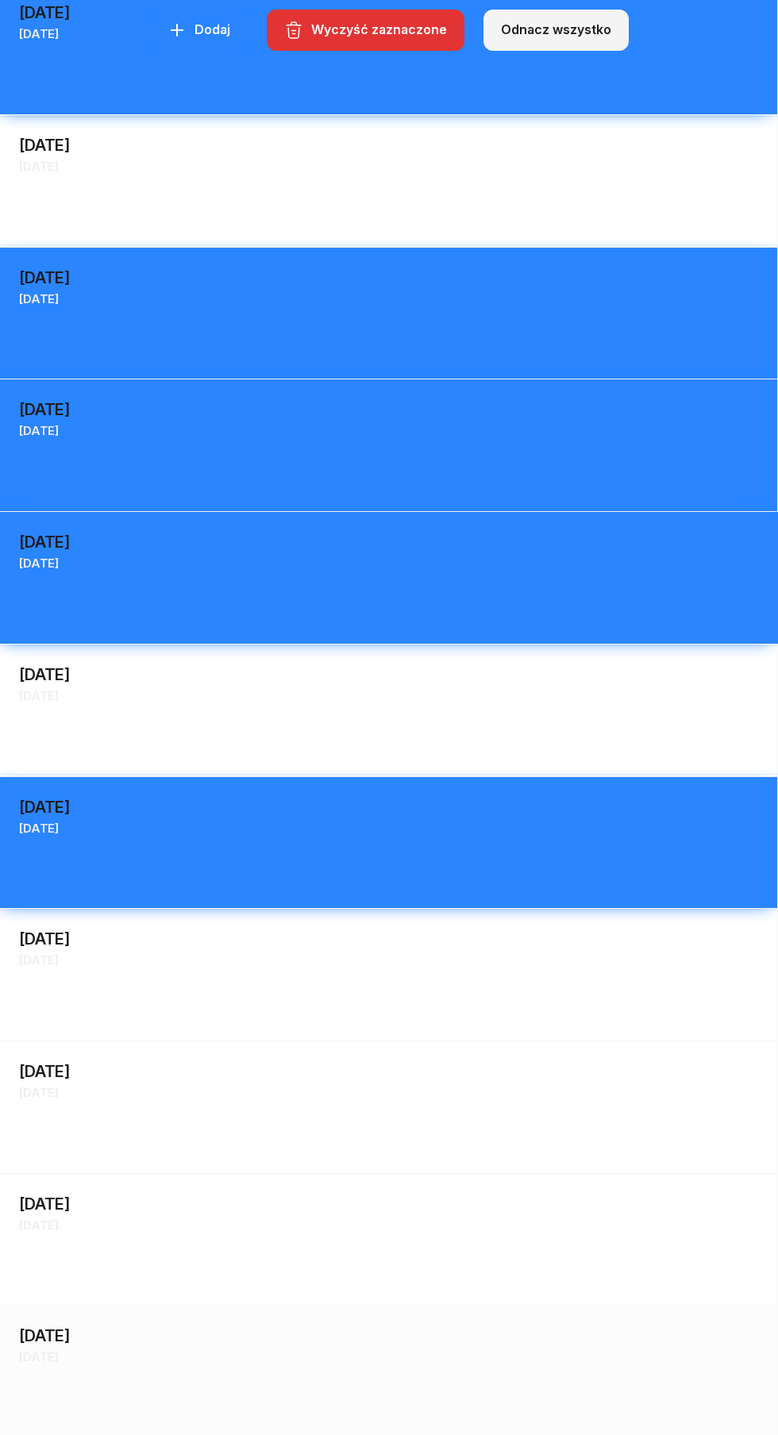
click at [313, 1040] on div "17 września Śr środa 17" at bounding box center [389, 1106] width 778 height 133
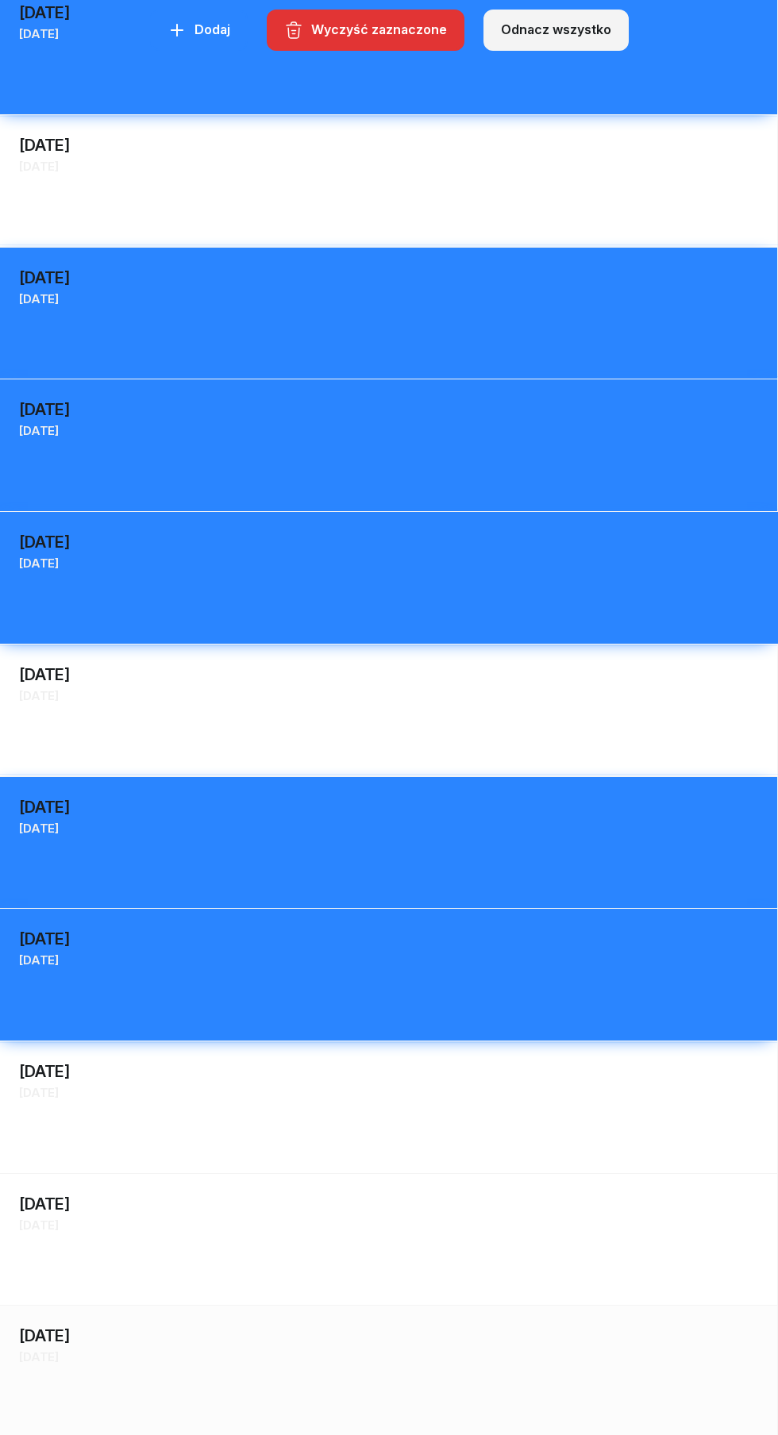
click at [310, 1305] on div "19 września Pt piątek 19" at bounding box center [389, 1371] width 778 height 133
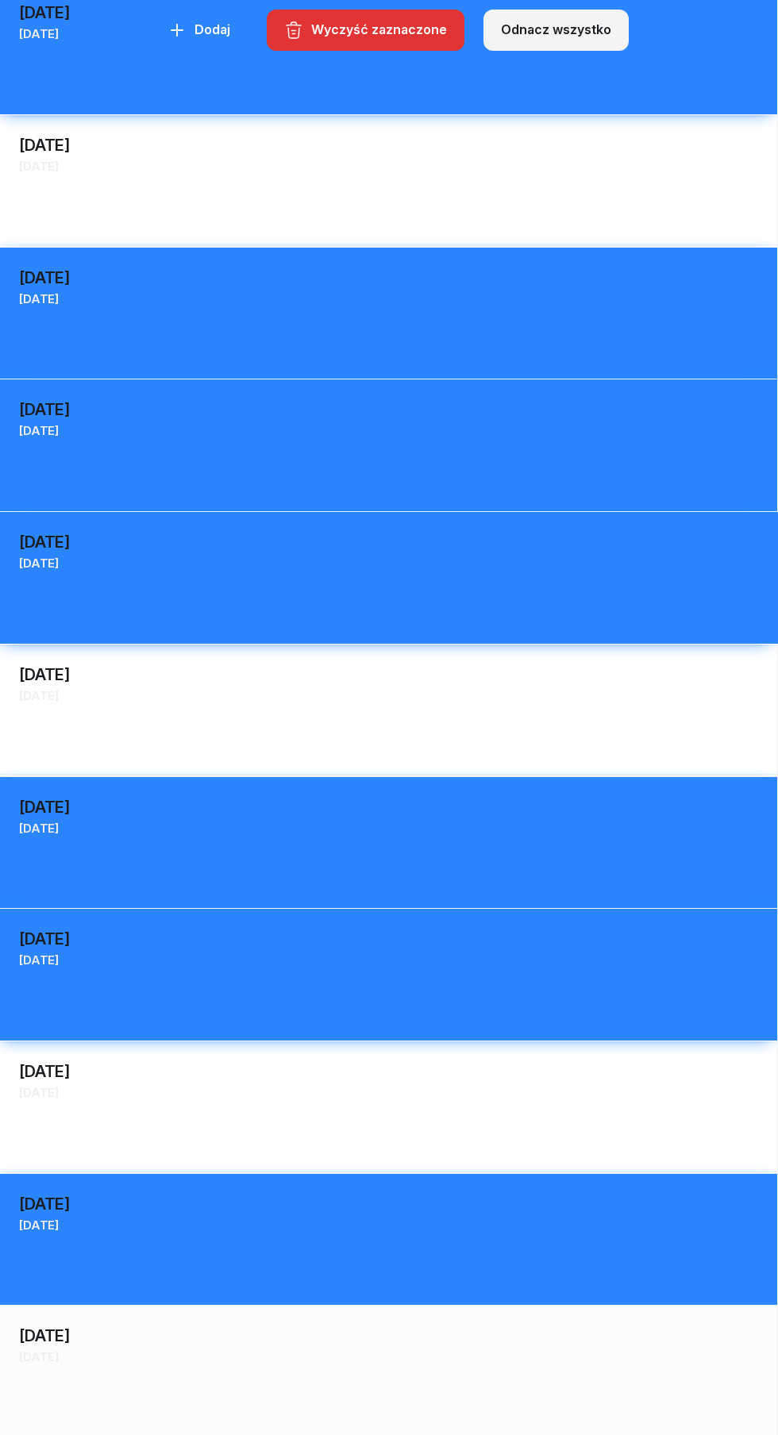
click at [347, 1359] on div "So sobota" at bounding box center [388, 1357] width 739 height 21
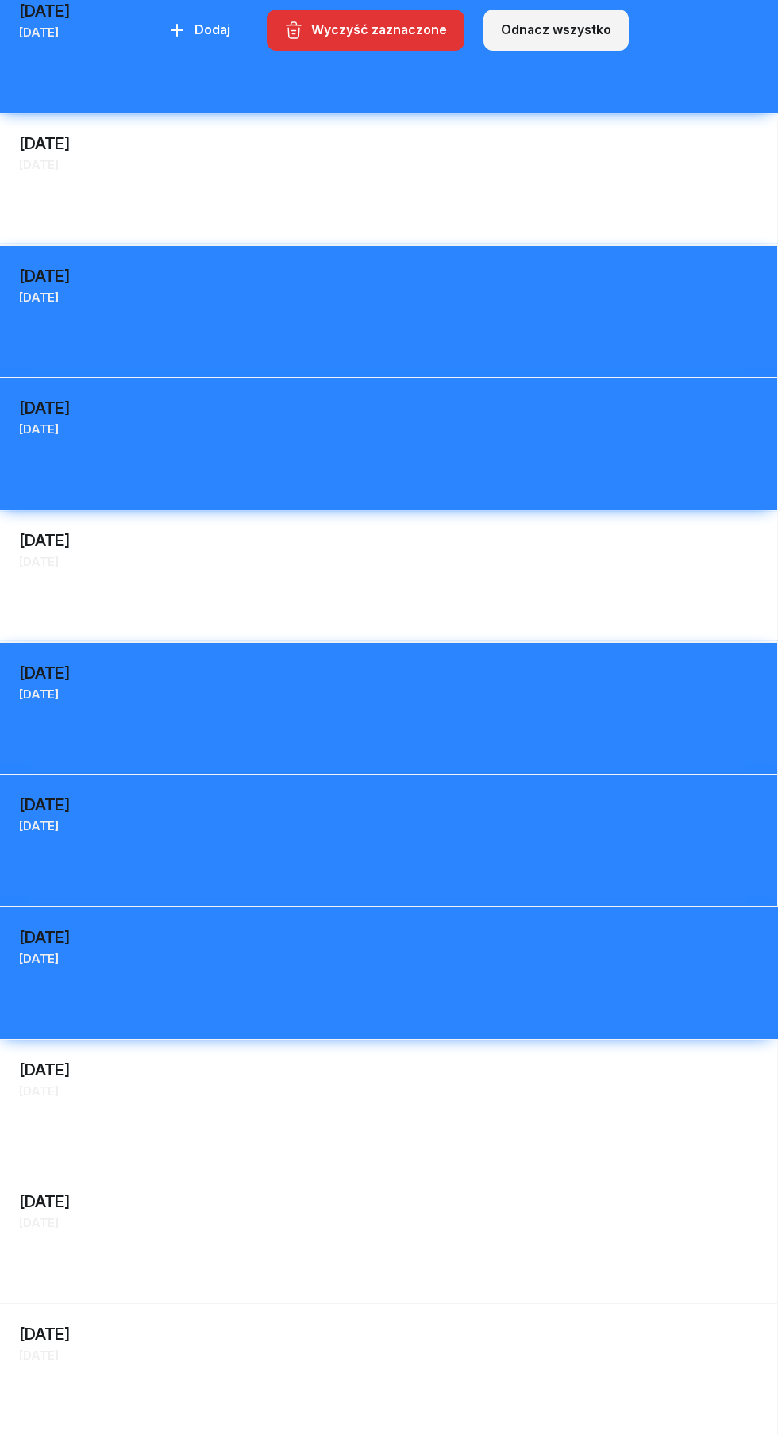
scroll to position [1965, 0]
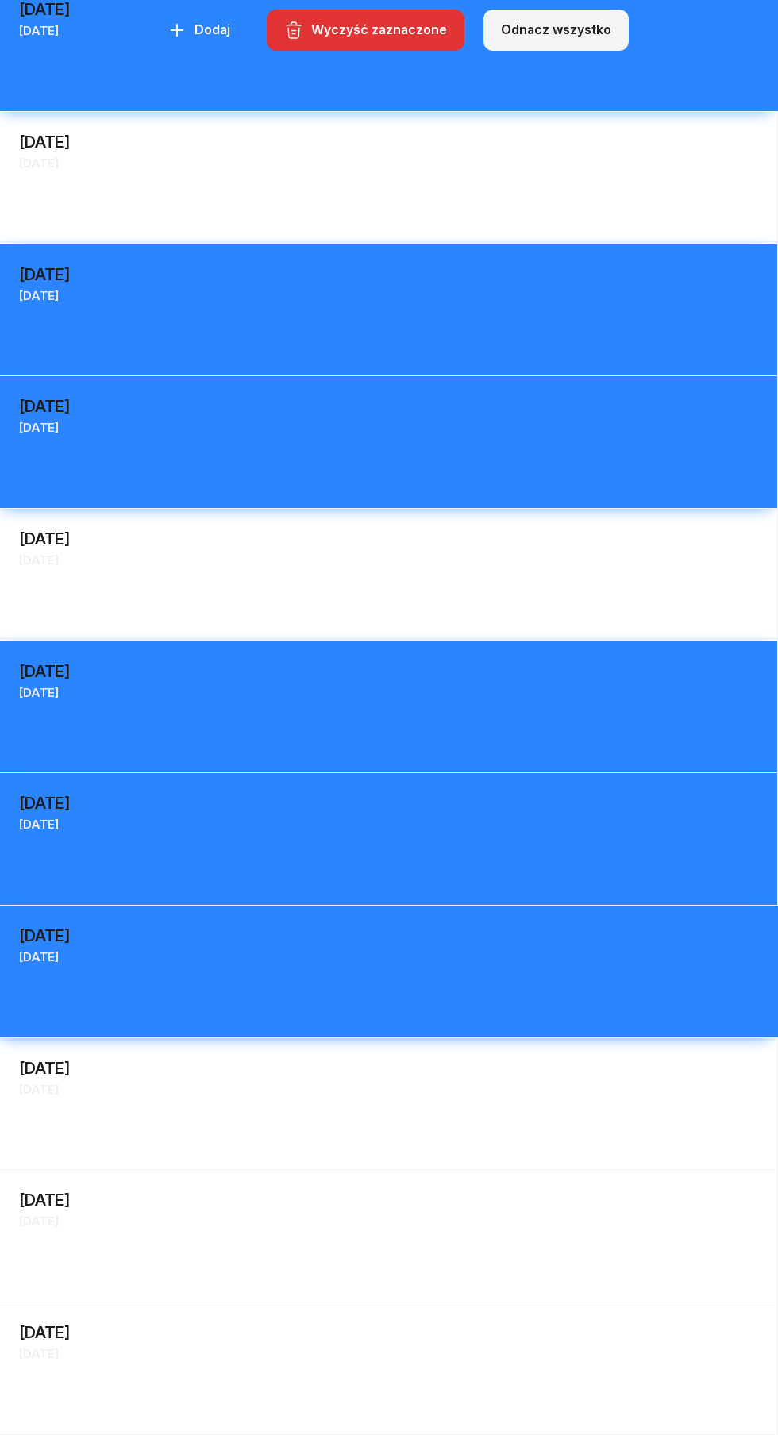
click at [338, 1101] on div "22 września Pn poniedziałek" at bounding box center [388, 1079] width 777 height 56
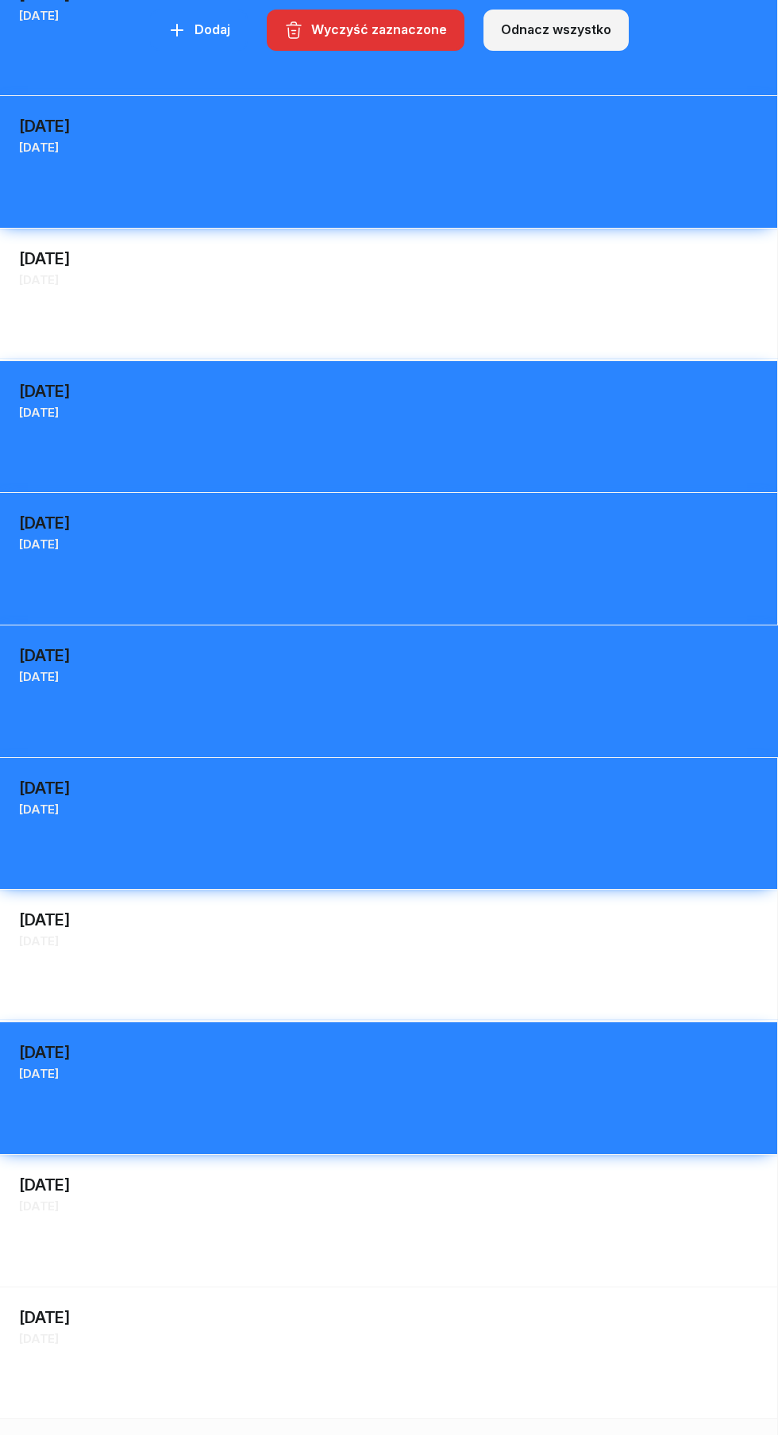
scroll to position [2245, 0]
click at [353, 1221] on div "25 września Cz czwartek" at bounding box center [388, 1195] width 777 height 56
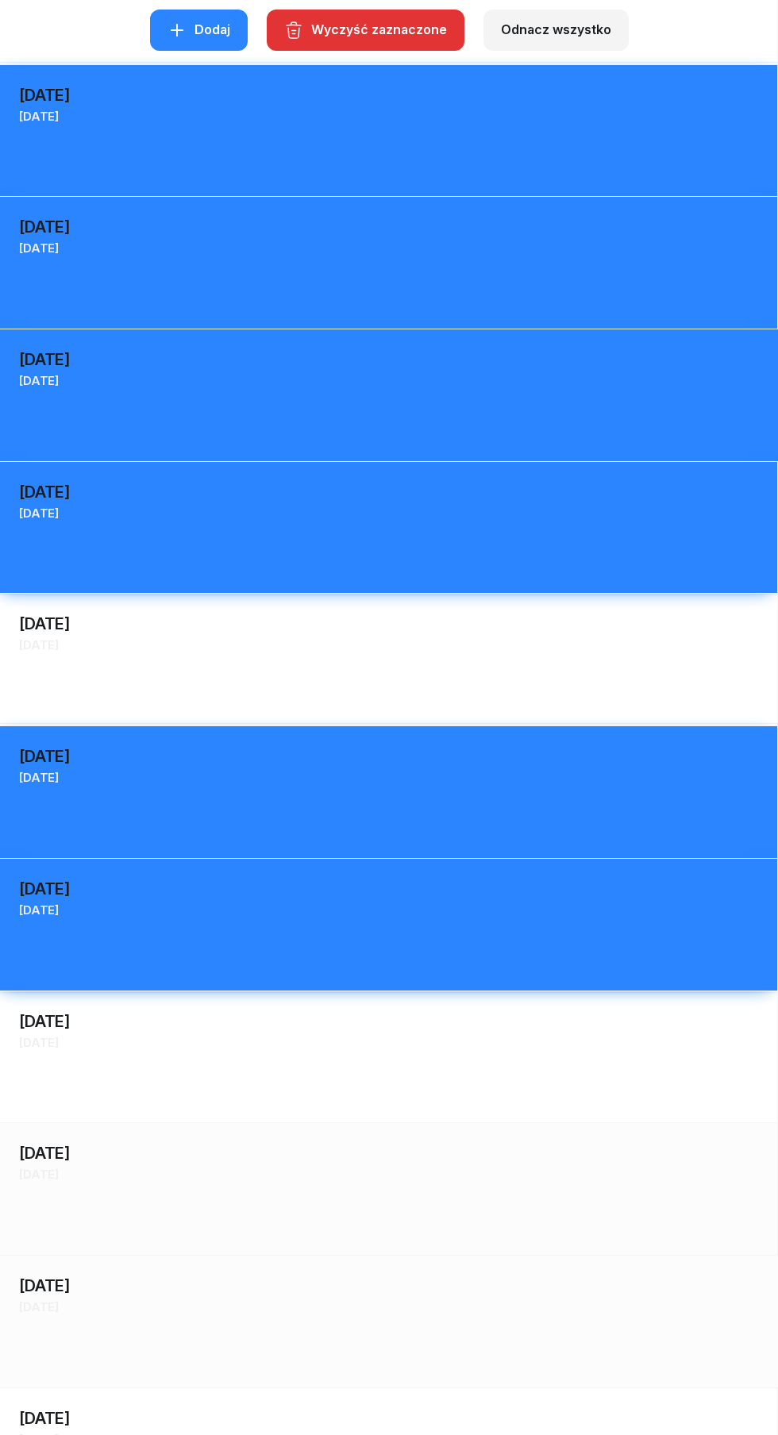
scroll to position [2536, 0]
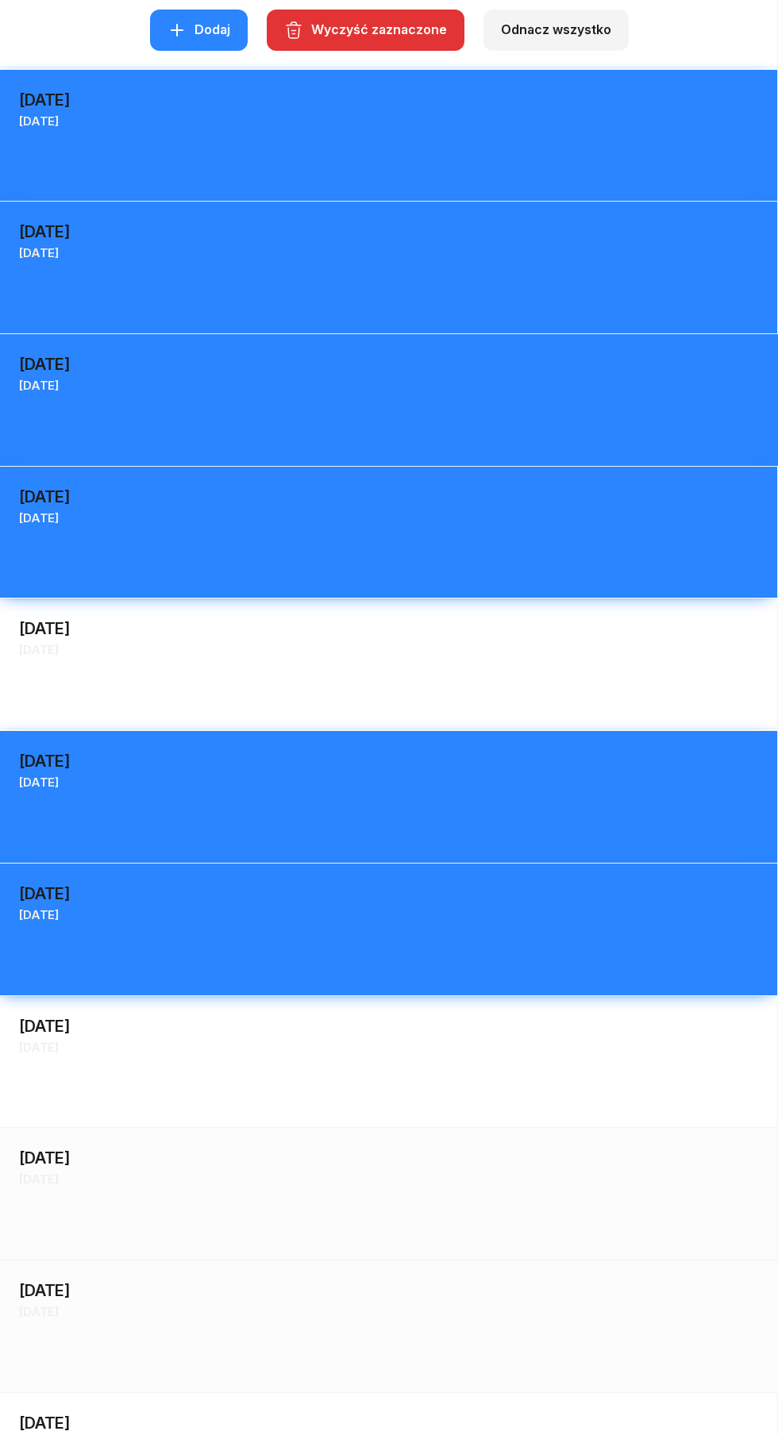
click at [377, 1200] on div "27 września So sobota 27" at bounding box center [389, 1193] width 778 height 133
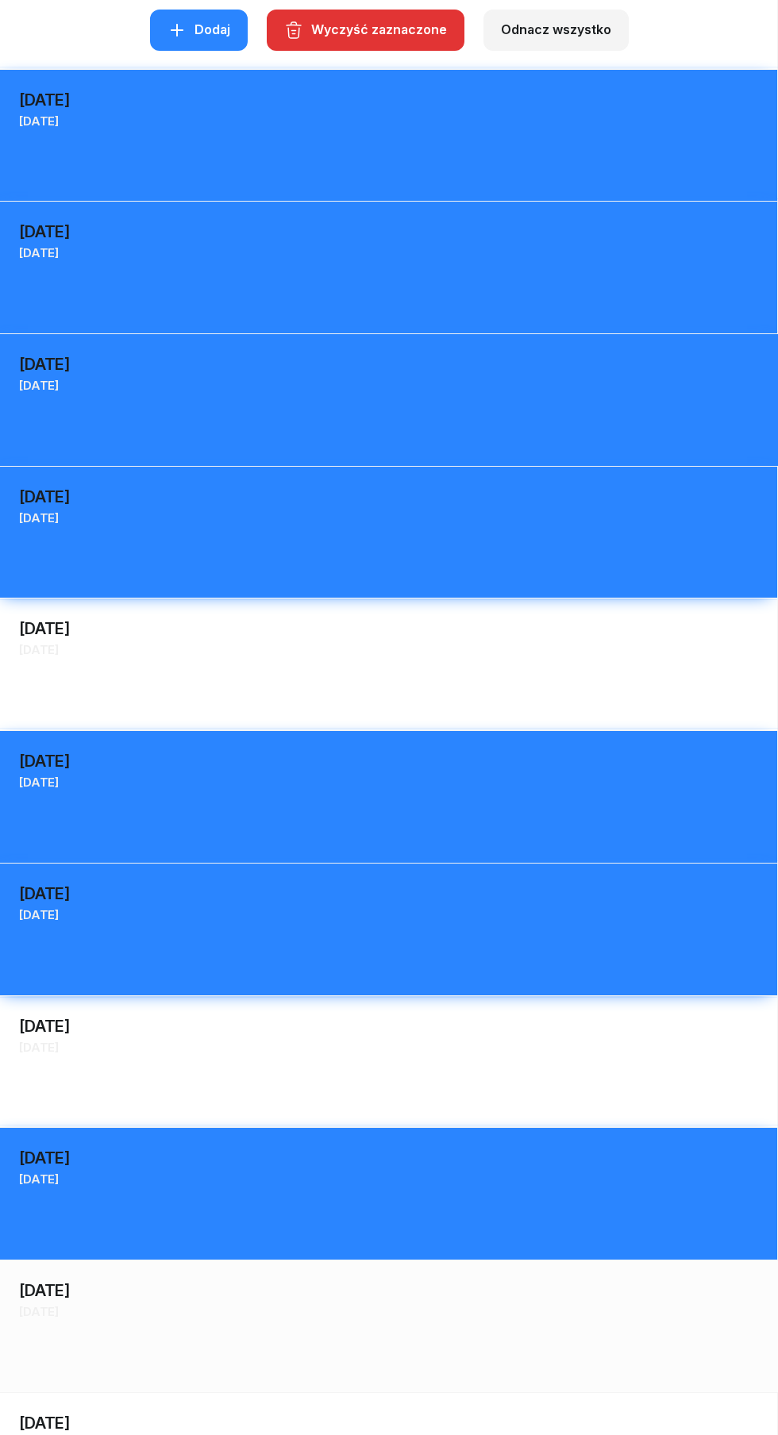
click at [381, 1434] on div "Pn [DATE]" at bounding box center [388, 1444] width 739 height 21
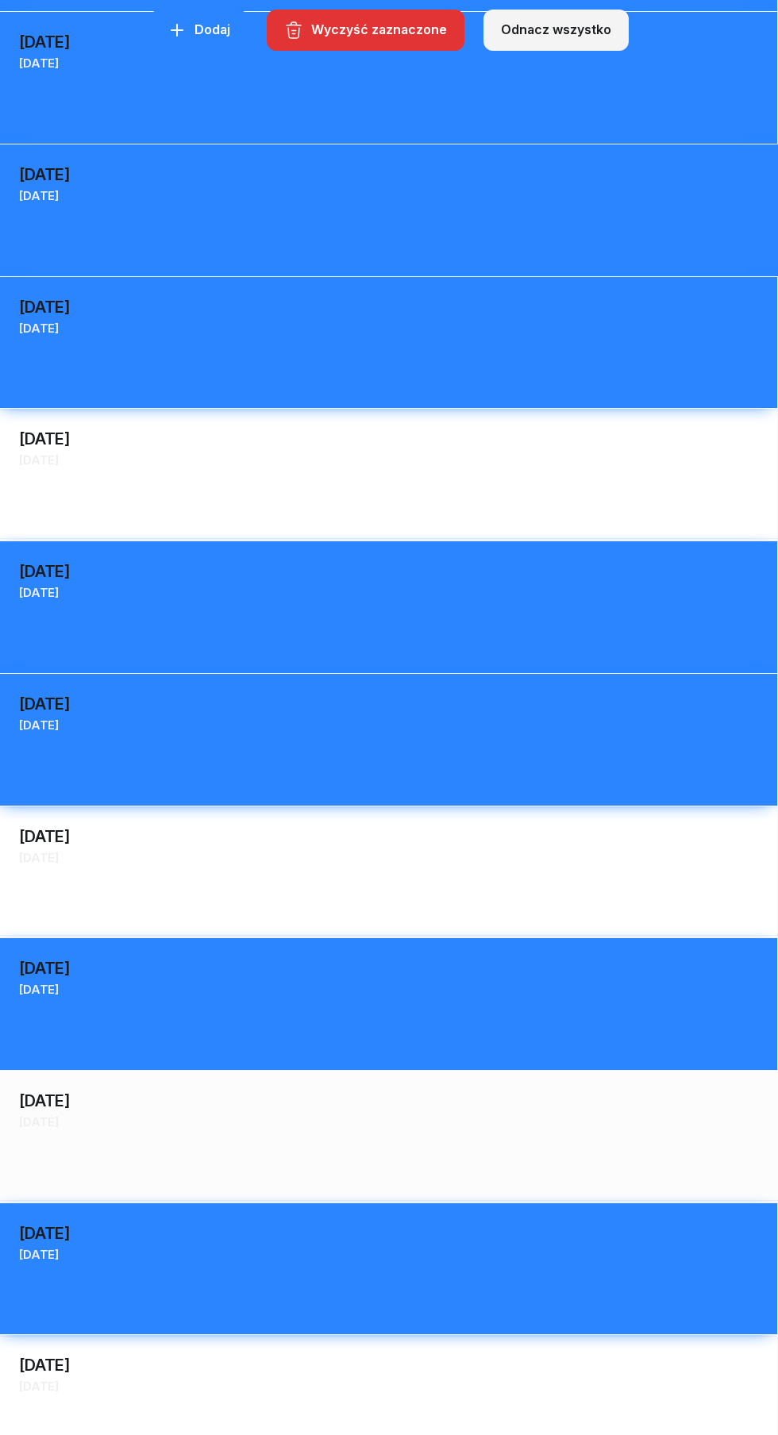
scroll to position [2868, 0]
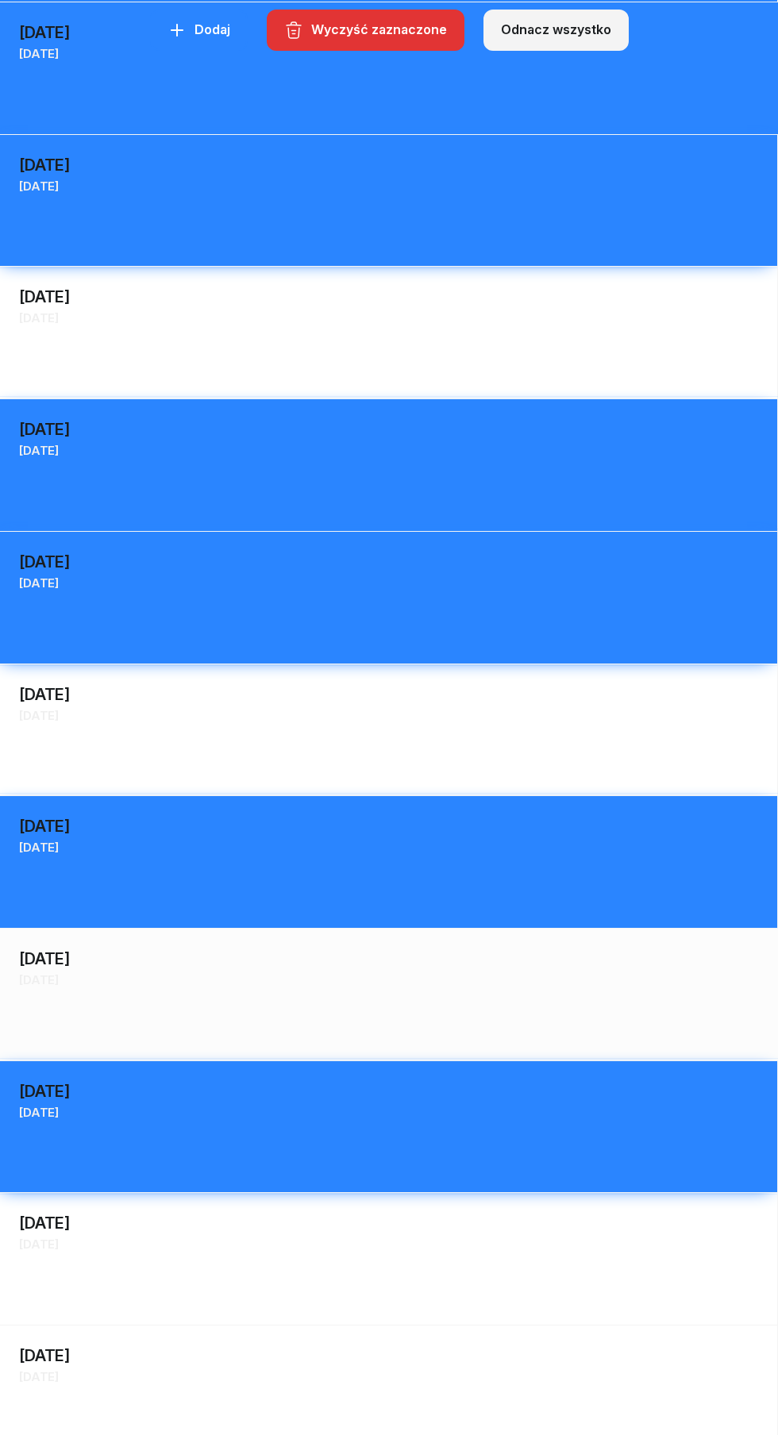
click at [403, 1324] on div "30 września Wt wtorek 30" at bounding box center [389, 1390] width 778 height 133
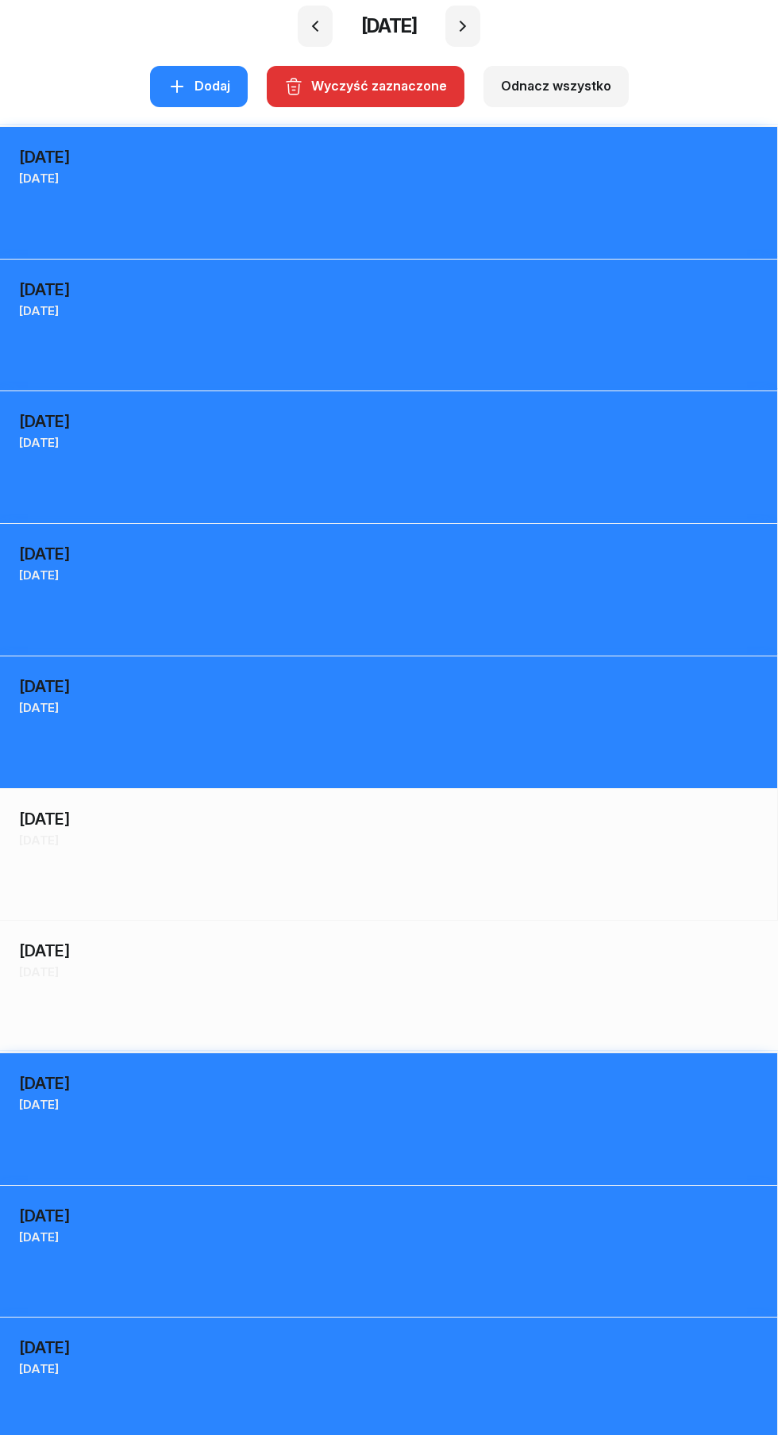
scroll to position [0, 0]
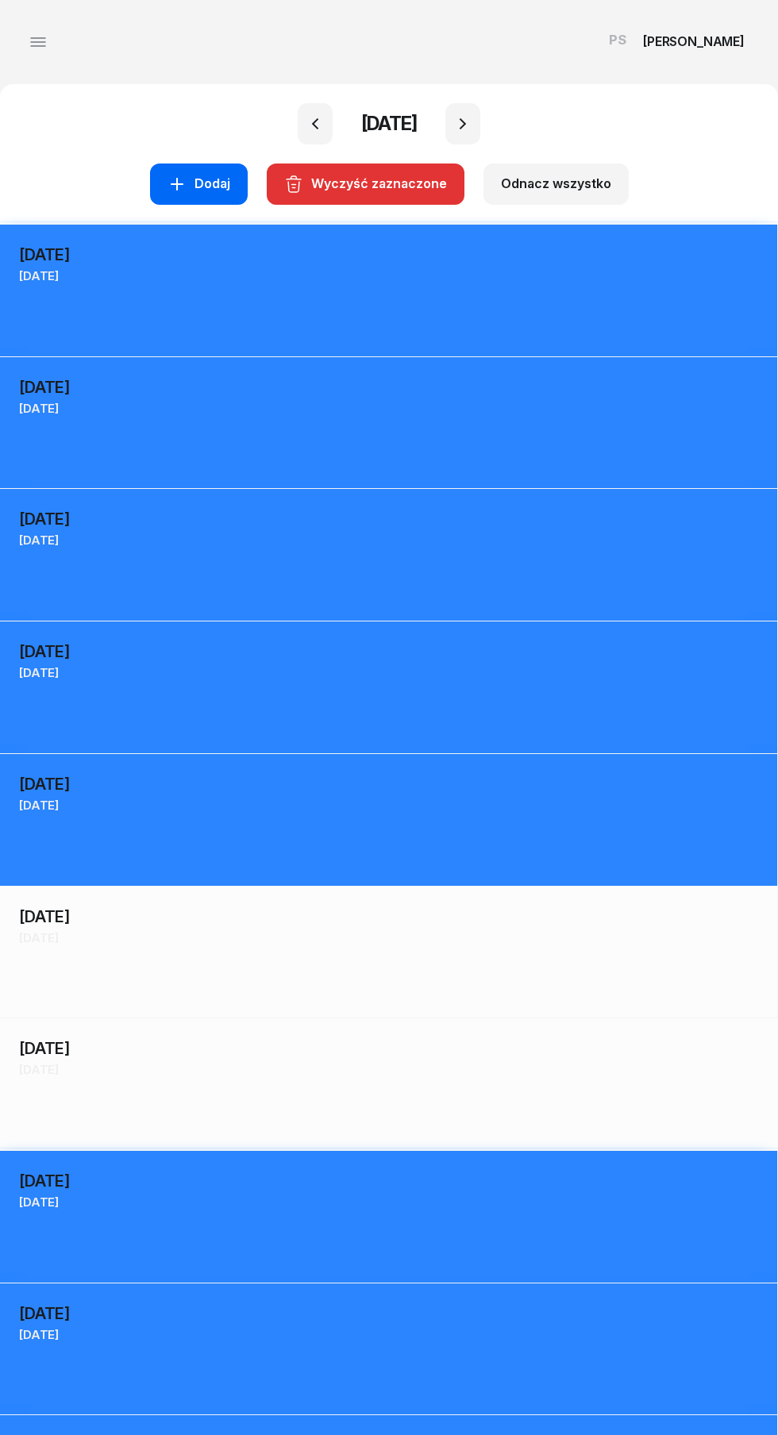
click at [203, 185] on div "Dodaj" at bounding box center [198, 184] width 63 height 21
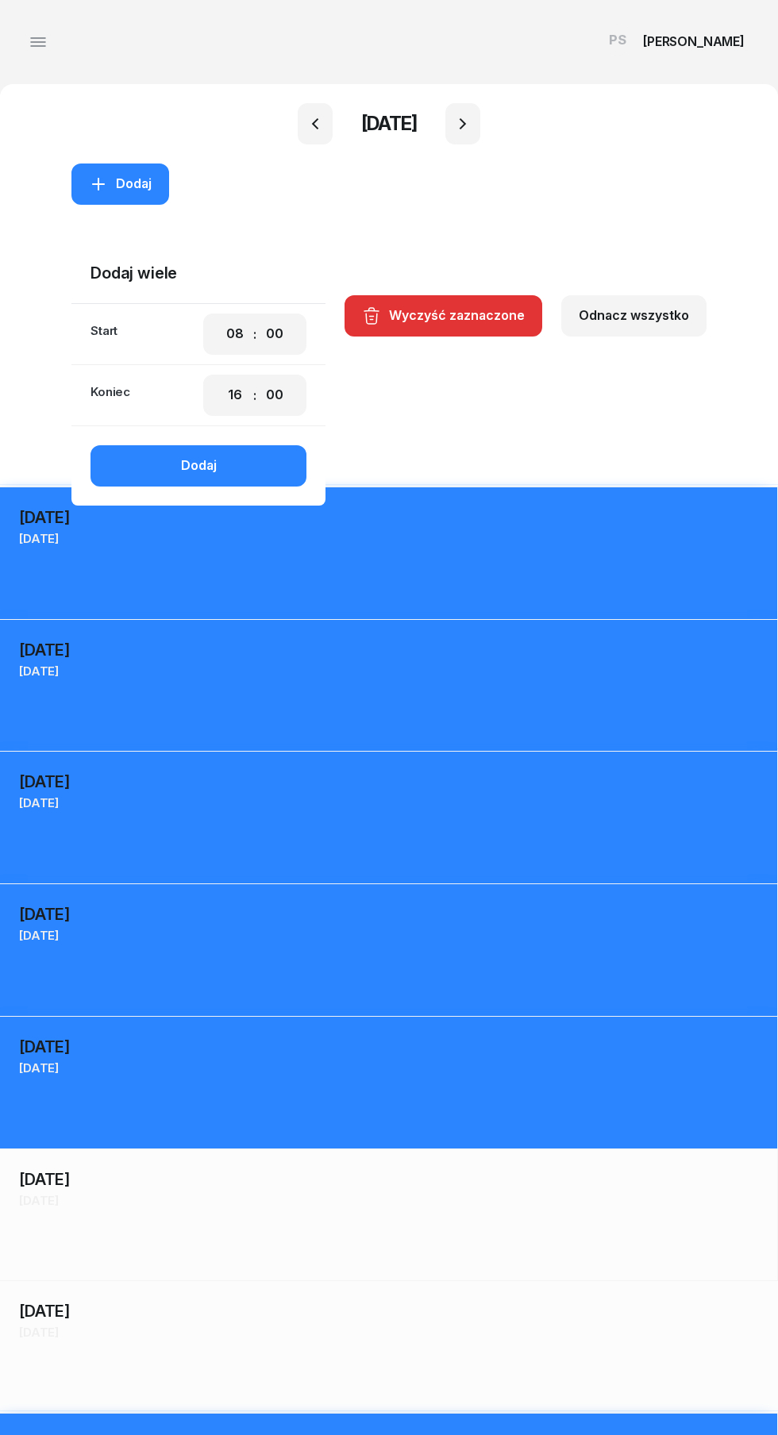
click at [237, 335] on select "00 01 02 03 04 05 06 07 08 09 10 11 12 13 14 15 16 17 18 19 20 21 22 23" at bounding box center [235, 333] width 30 height 33
select select "16"
click at [222, 317] on select "00 01 02 03 04 05 06 07 08 09 10 11 12 13 14 15 16 17 18 19 20 21 22 23" at bounding box center [235, 333] width 30 height 33
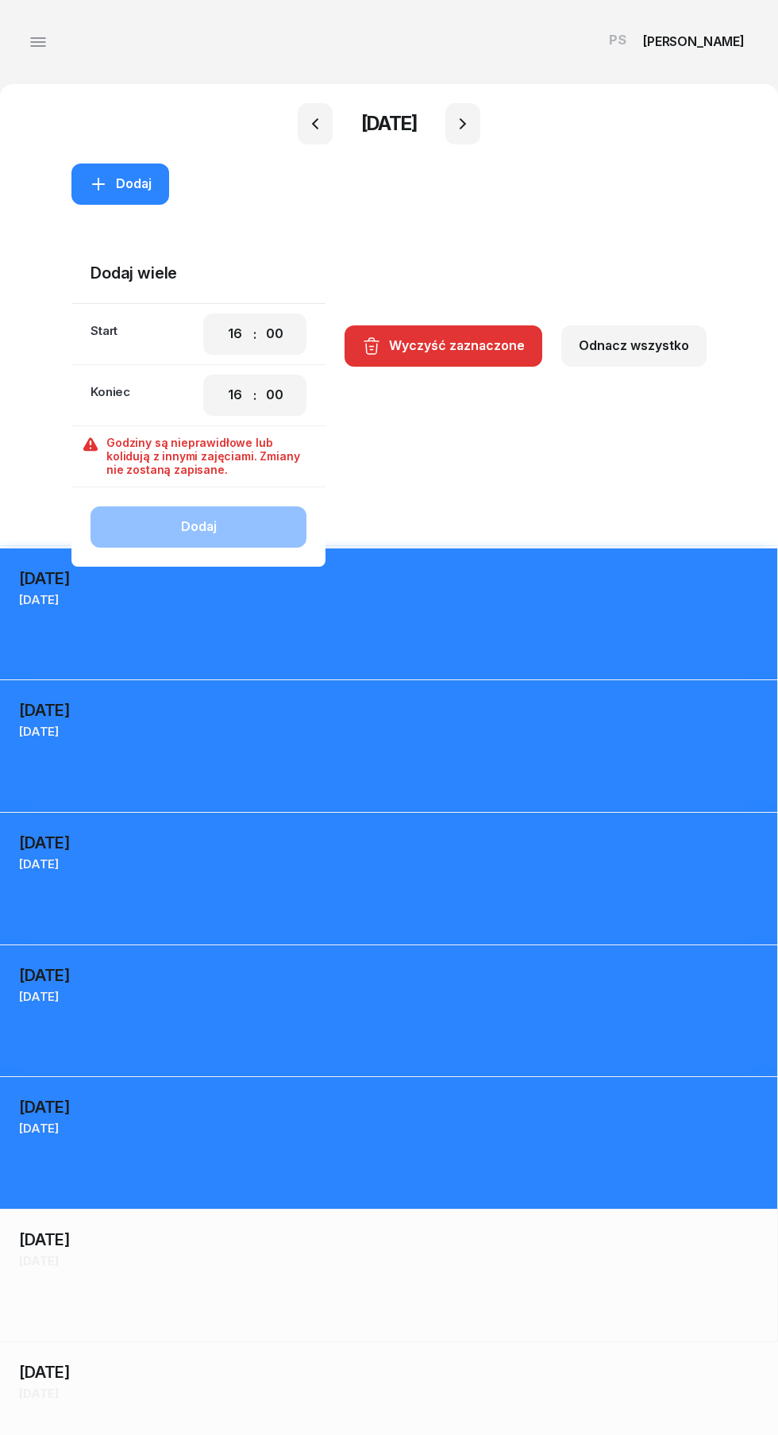
click at [237, 397] on select "00 01 02 03 04 05 06 07 08 09 10 11 12 13 14 15 16 17 18 19 20 21 22 23" at bounding box center [235, 395] width 30 height 33
select select "22"
click at [222, 379] on select "00 01 02 03 04 05 06 07 08 09 10 11 12 13 14 15 16 17 18 19 20 21 22 23" at bounding box center [235, 395] width 30 height 33
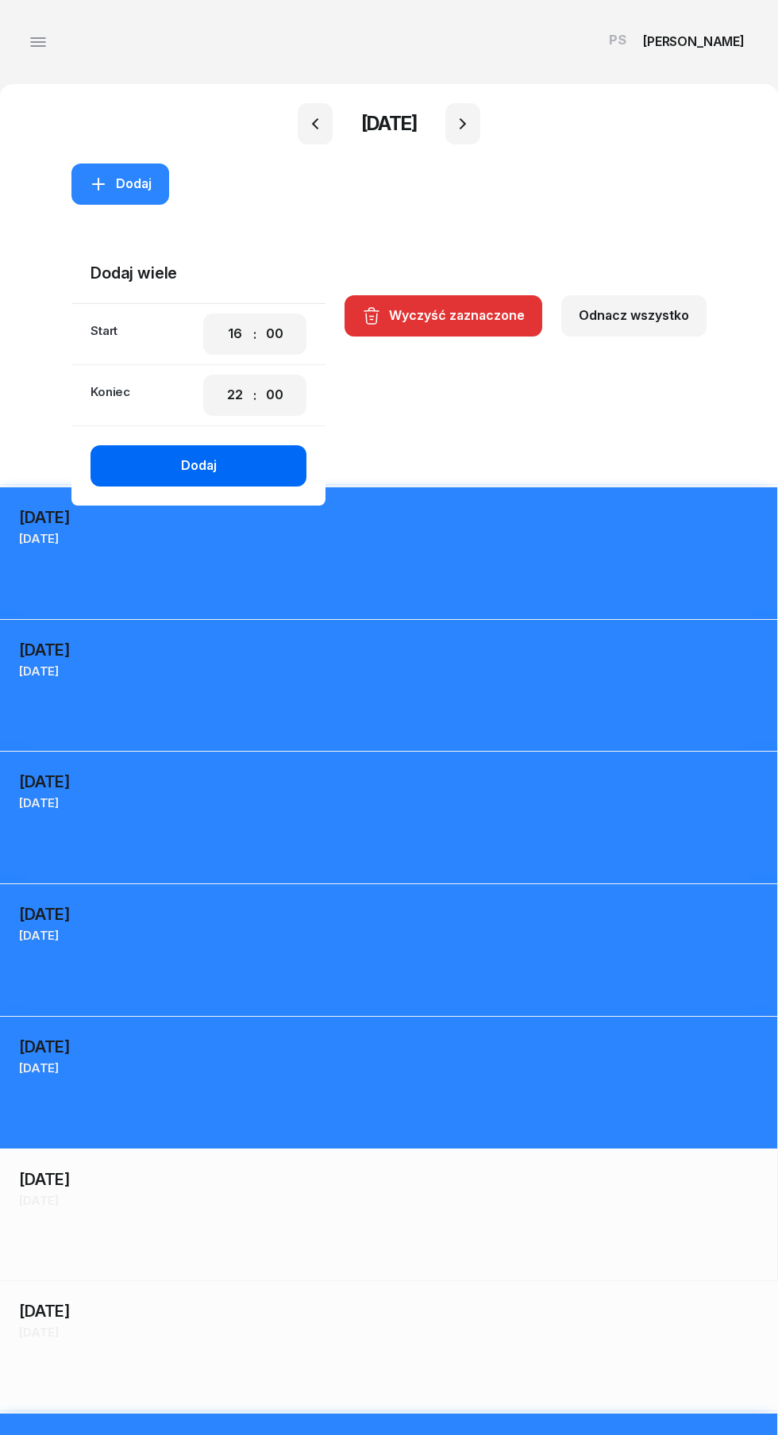
click at [217, 465] on div "Dodaj" at bounding box center [199, 466] width 36 height 21
